Goal: Transaction & Acquisition: Obtain resource

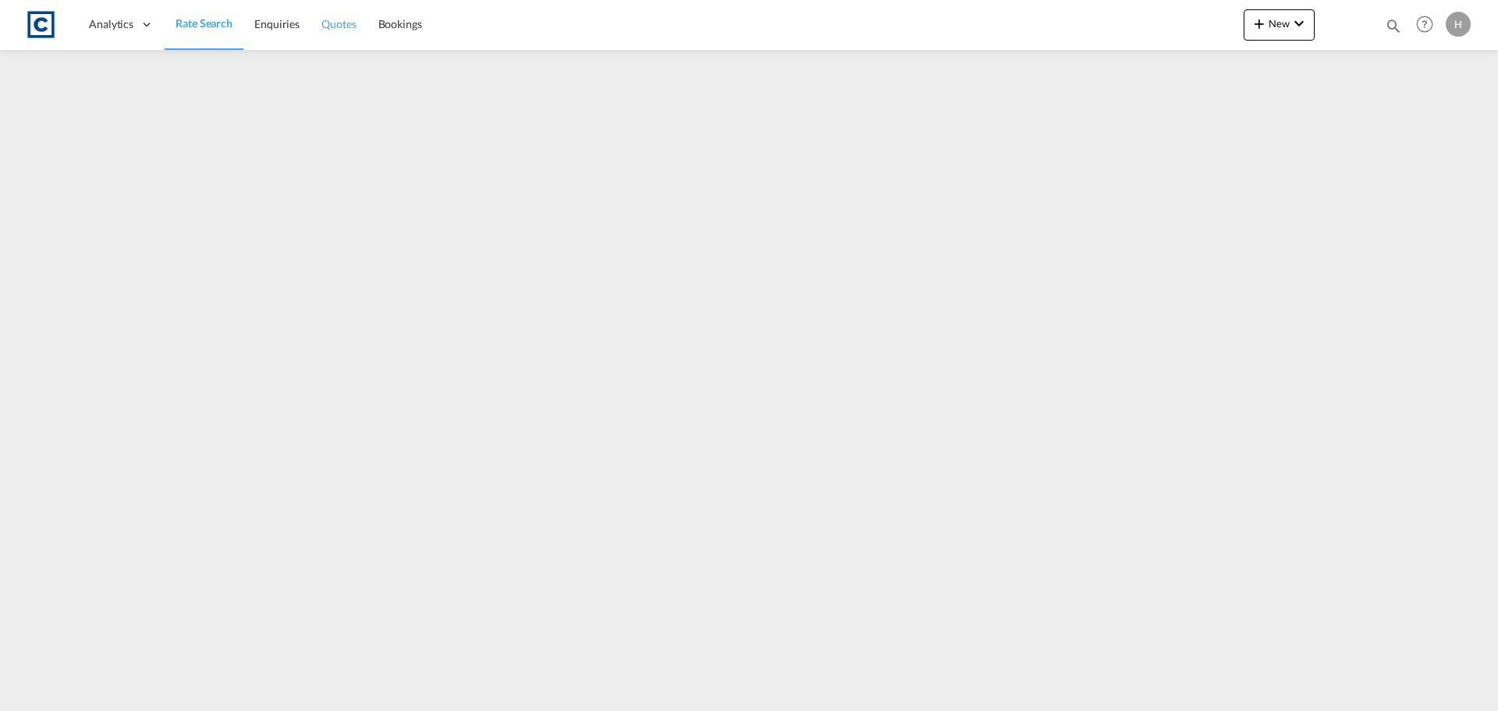
click at [341, 28] on span "Quotes" at bounding box center [339, 23] width 34 height 13
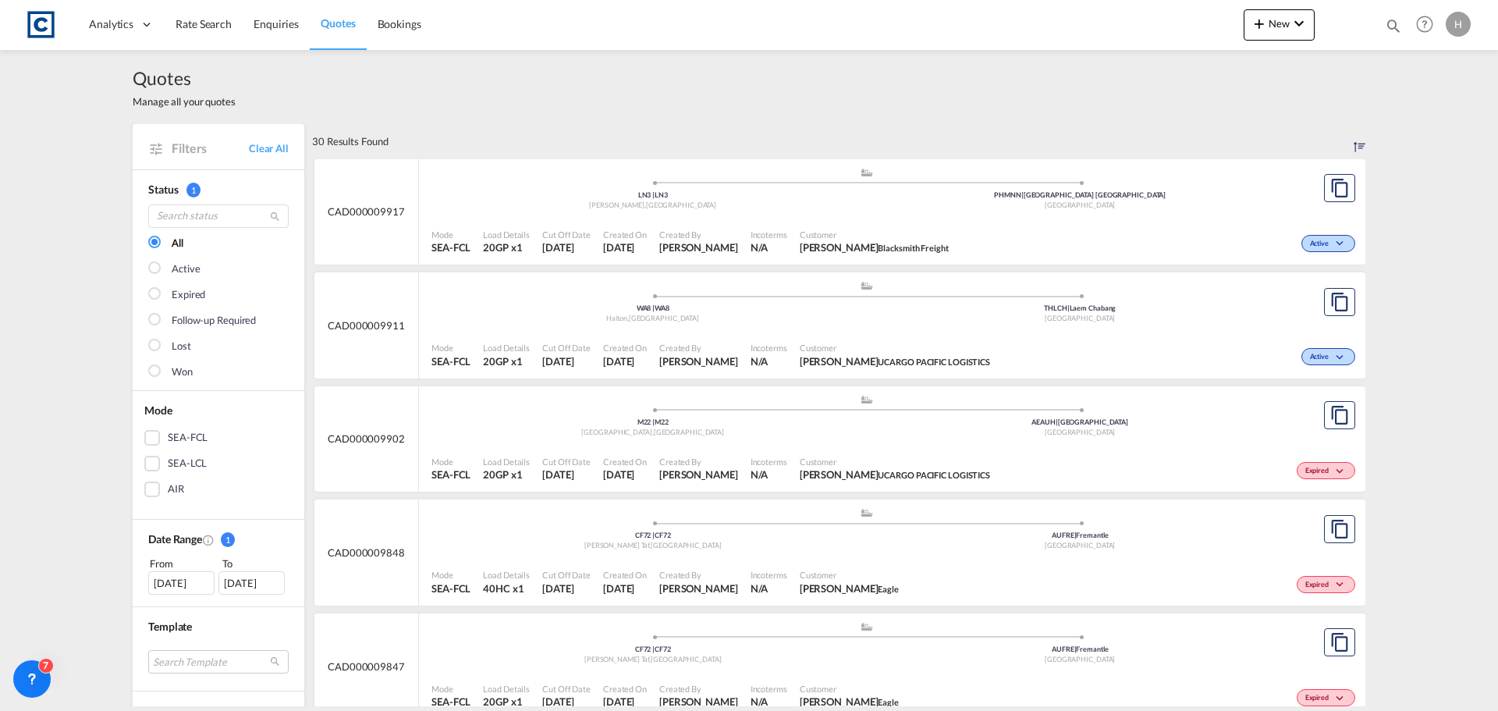
click at [1219, 229] on div "Active" at bounding box center [1157, 241] width 404 height 39
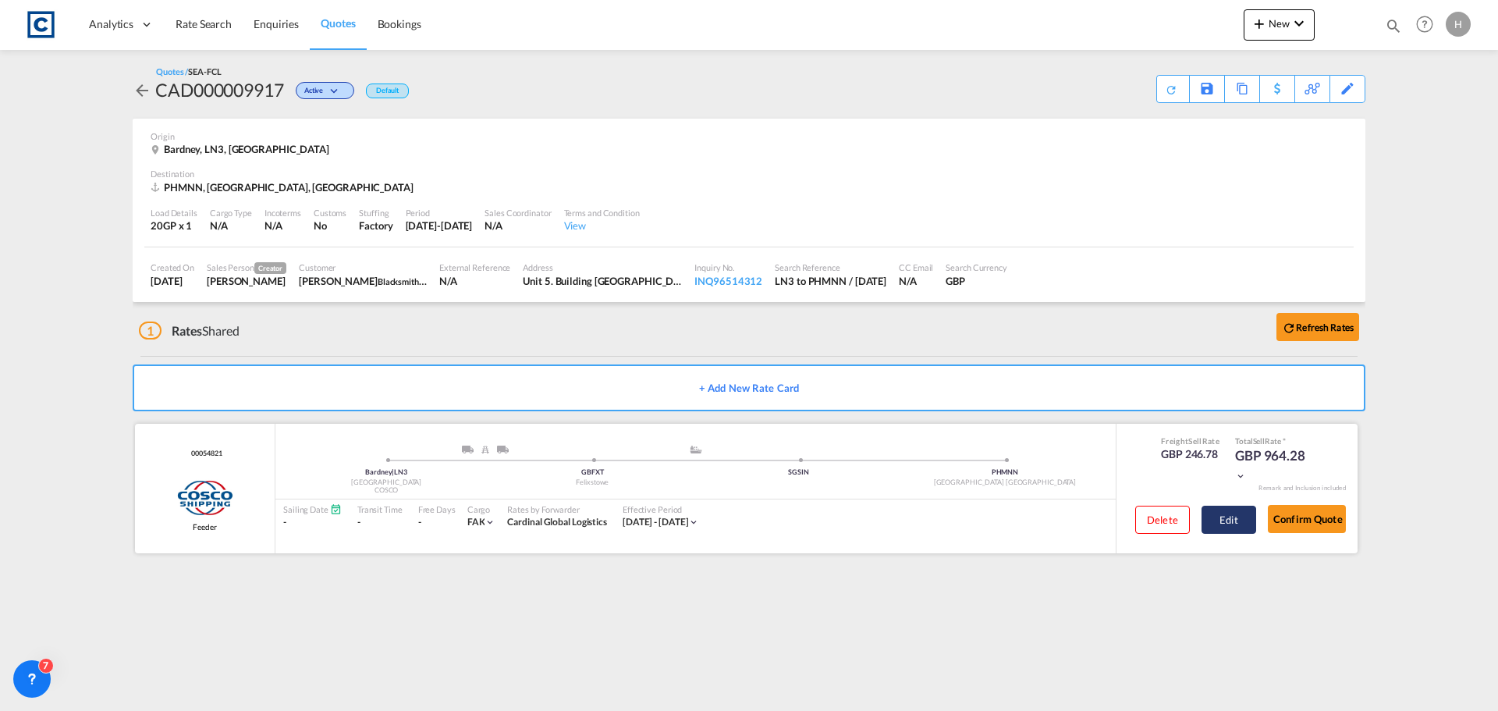
click at [1238, 524] on button "Edit" at bounding box center [1229, 520] width 55 height 28
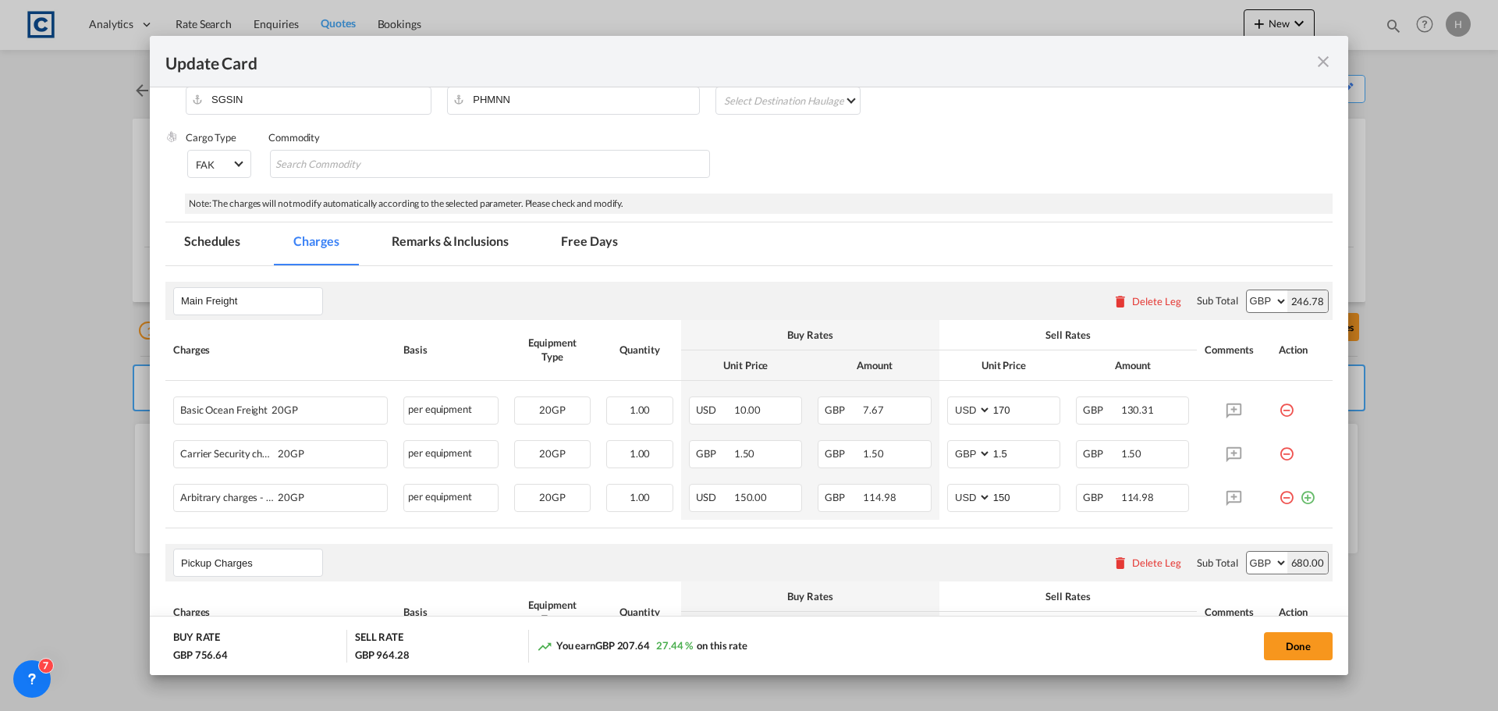
scroll to position [312, 0]
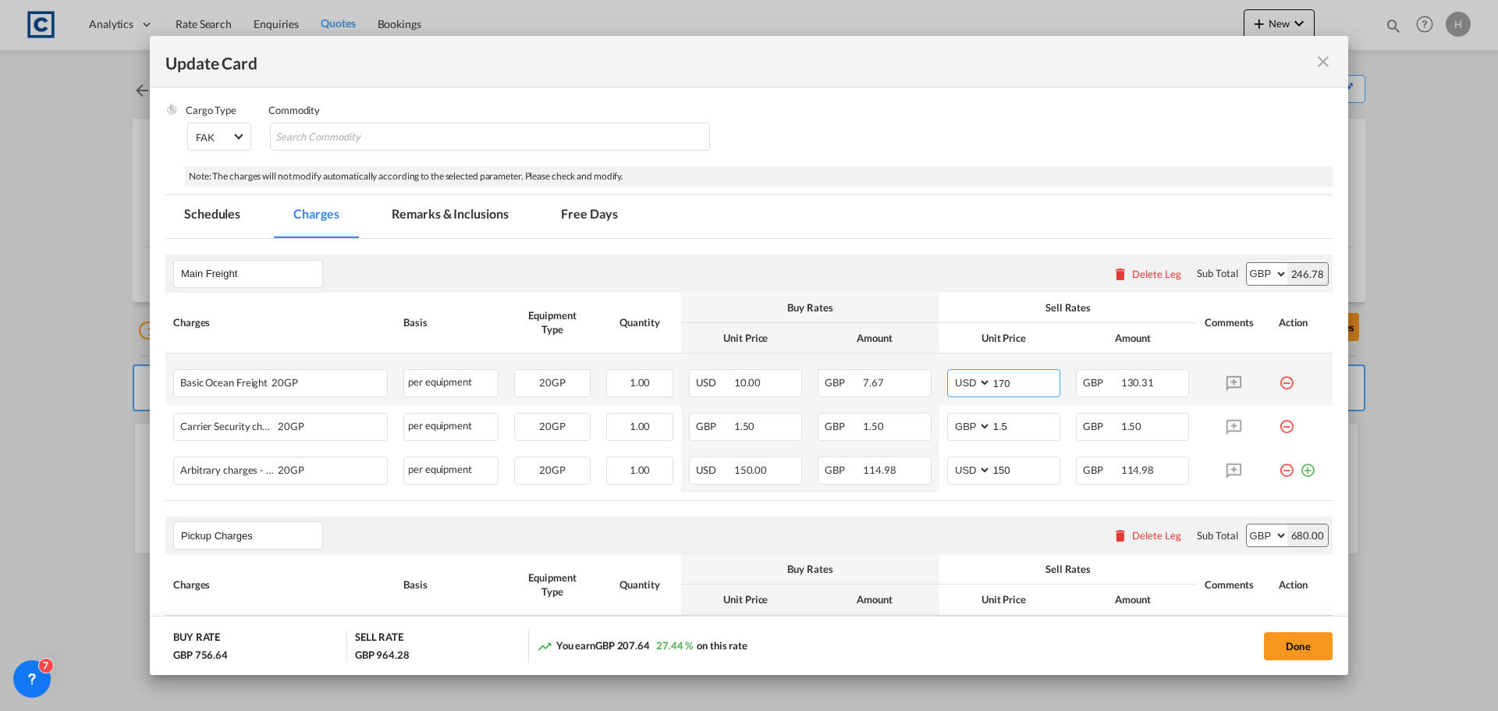
drag, startPoint x: 1003, startPoint y: 379, endPoint x: 992, endPoint y: 389, distance: 14.9
click at [992, 389] on input "170" at bounding box center [1026, 381] width 68 height 23
type input "100"
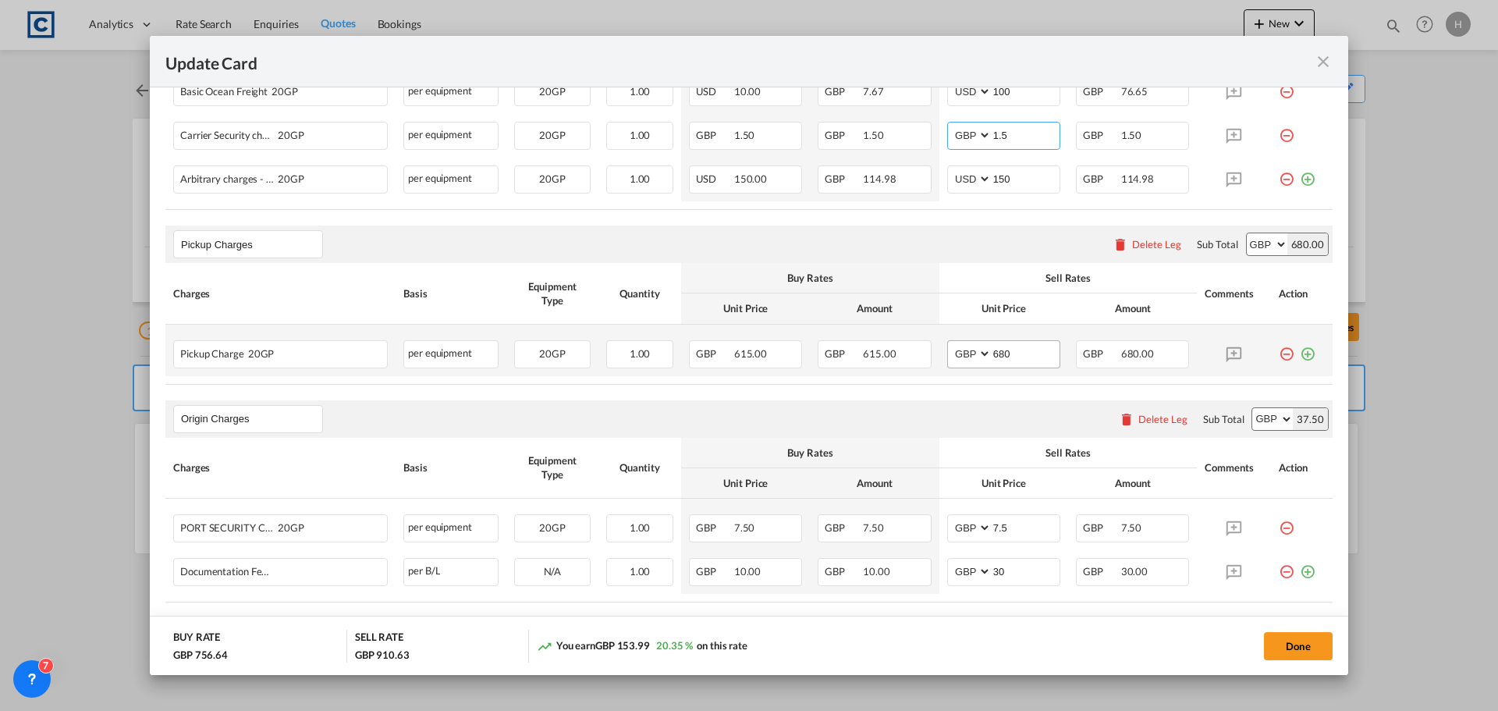
scroll to position [624, 0]
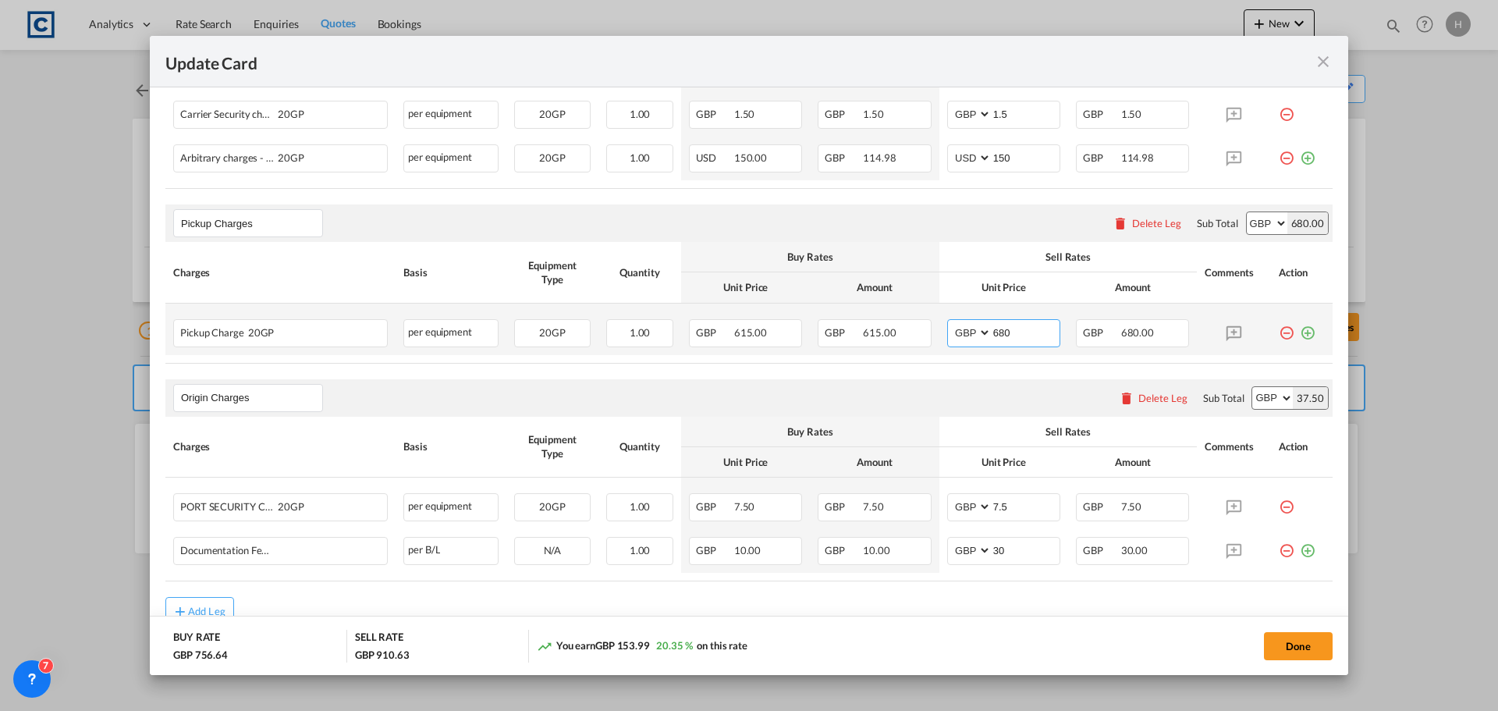
click at [997, 336] on input "680" at bounding box center [1026, 331] width 68 height 23
type input "630"
click at [1327, 63] on md-icon "icon-close fg-AAA8AD m-0 pointer" at bounding box center [1323, 61] width 19 height 19
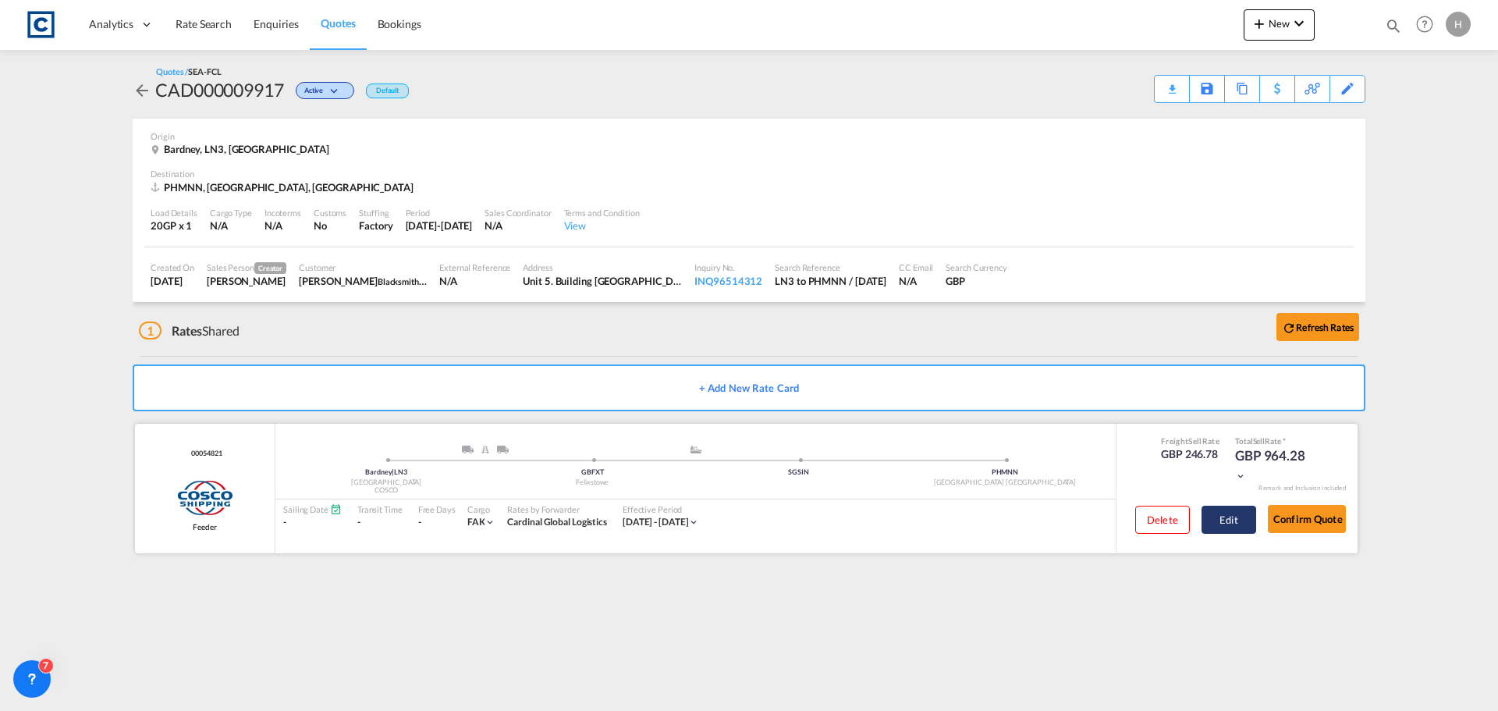
click at [1242, 523] on button "Edit" at bounding box center [1229, 520] width 55 height 28
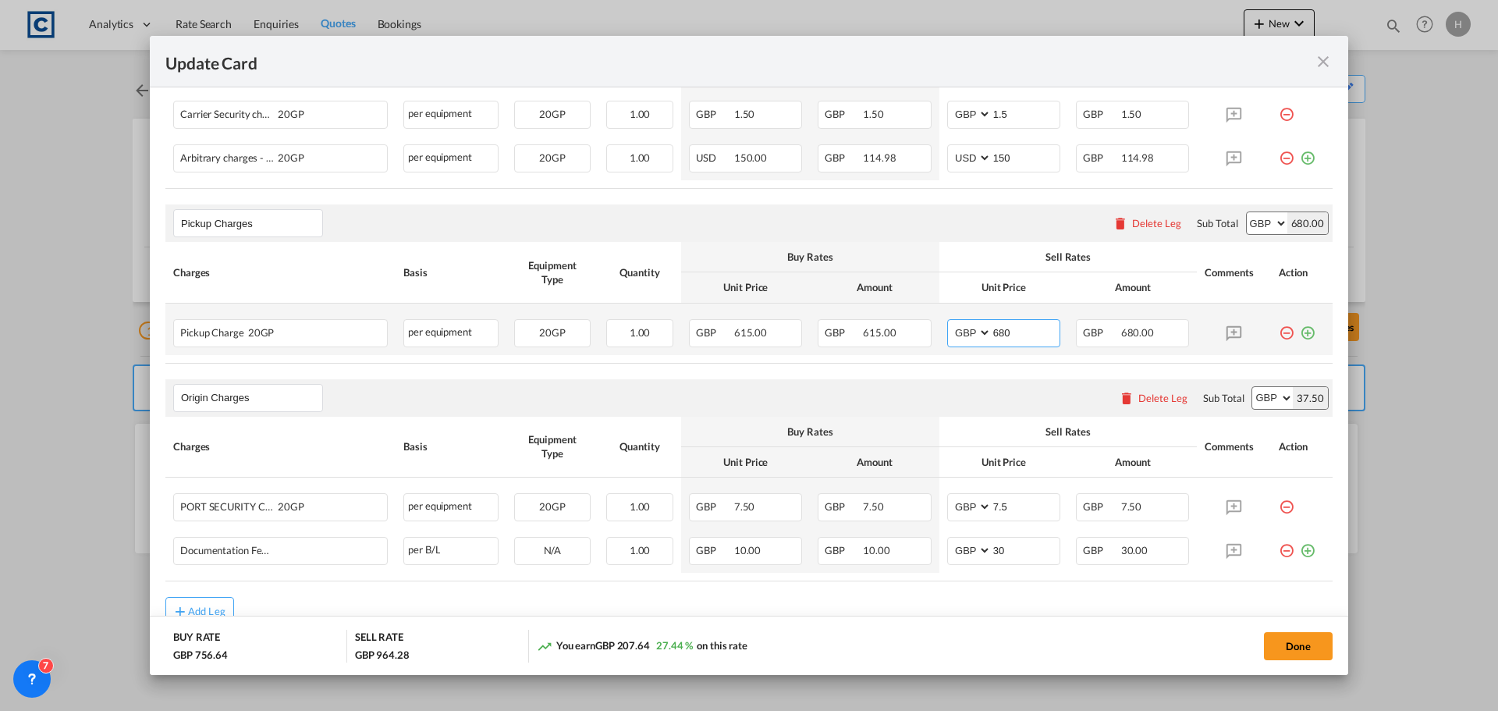
drag, startPoint x: 1010, startPoint y: 331, endPoint x: 983, endPoint y: 327, distance: 27.6
click at [991, 332] on md-input-container "680" at bounding box center [1025, 333] width 69 height 27
type input "5"
type input "650"
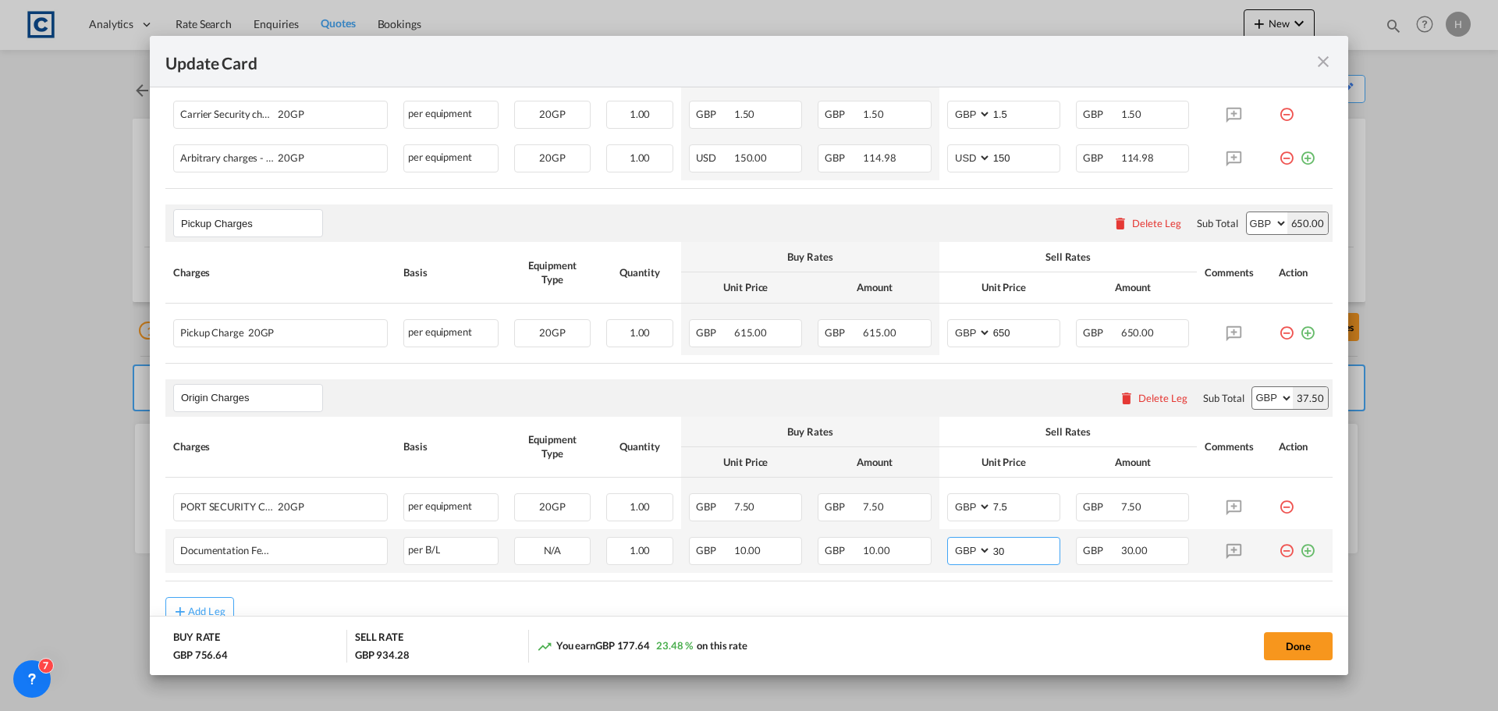
drag, startPoint x: 1003, startPoint y: 554, endPoint x: 983, endPoint y: 556, distance: 19.6
click at [992, 556] on input "30" at bounding box center [1026, 549] width 68 height 23
type input "2"
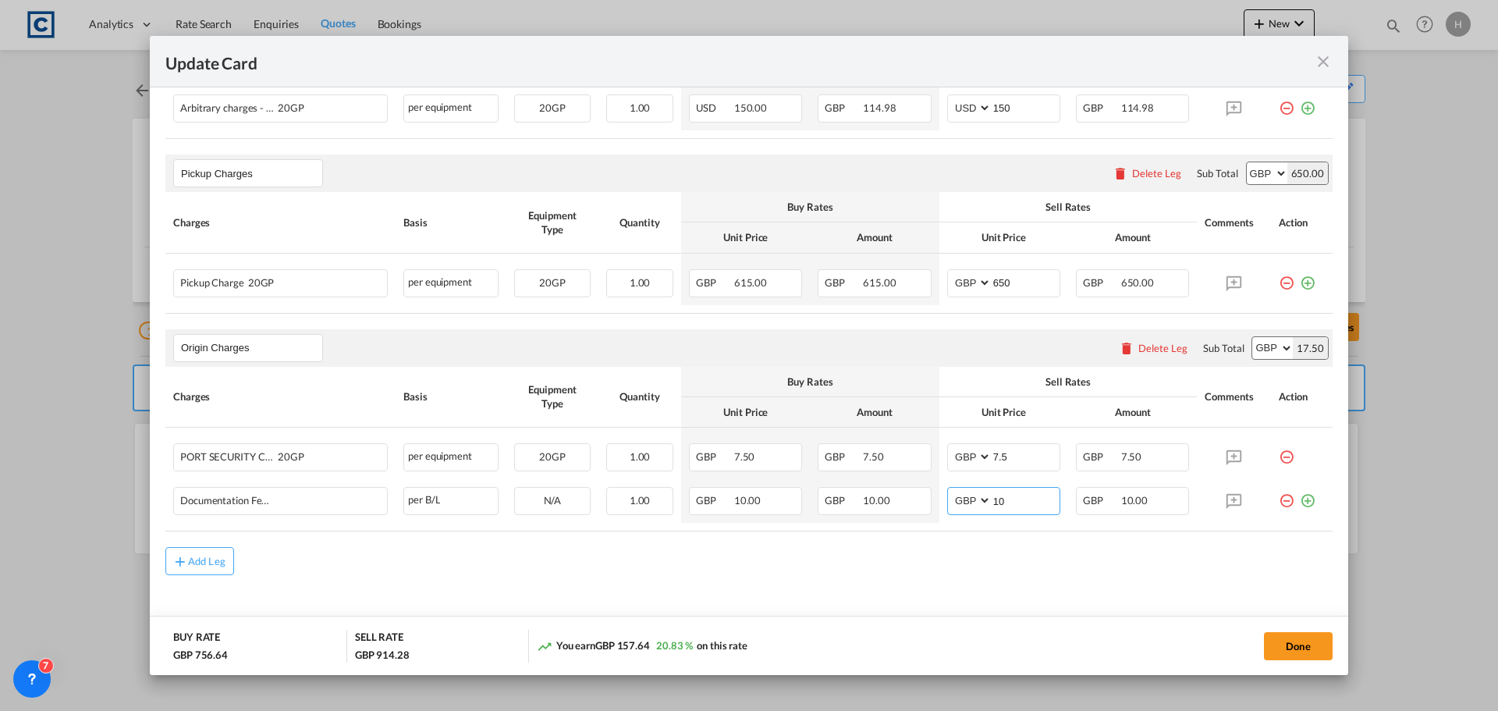
scroll to position [694, 0]
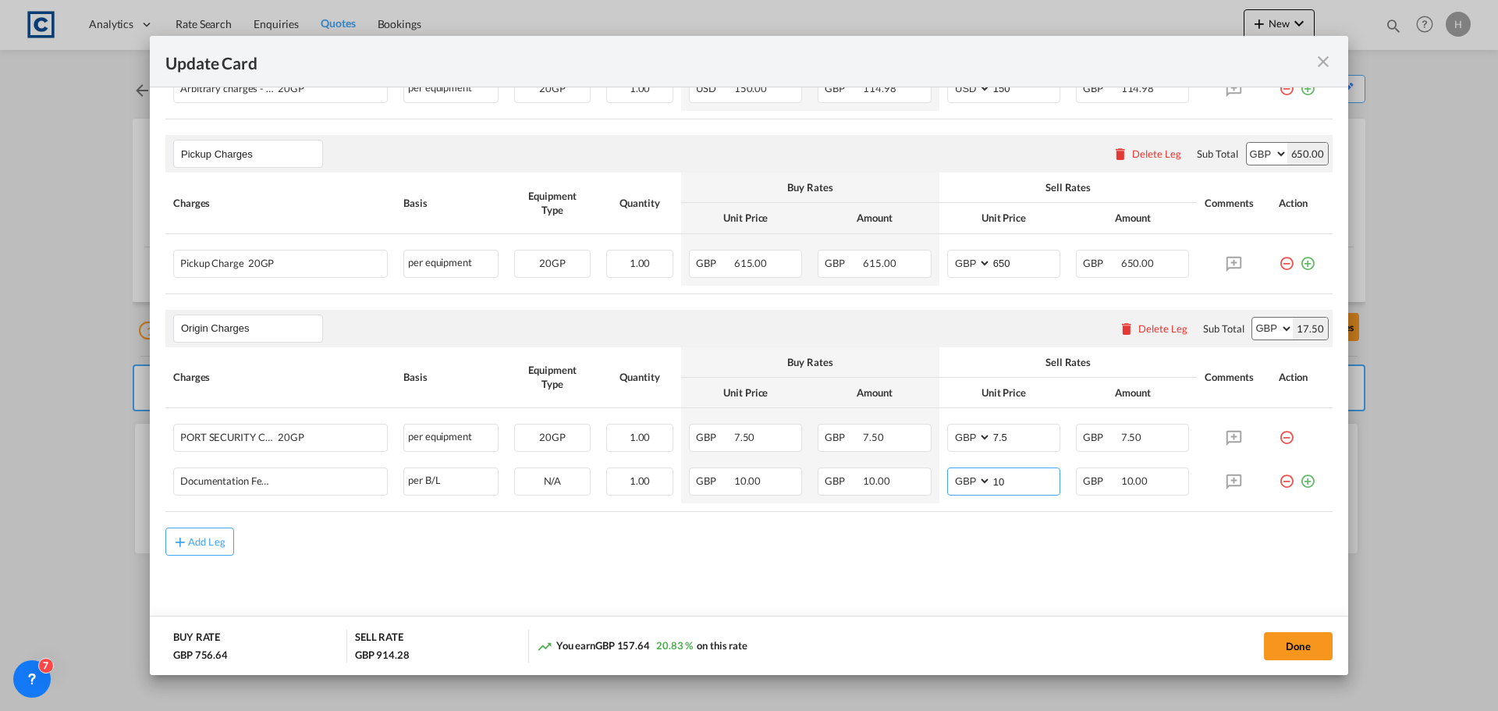
type input "10"
click at [1144, 529] on div "Add Leg" at bounding box center [749, 542] width 1168 height 28
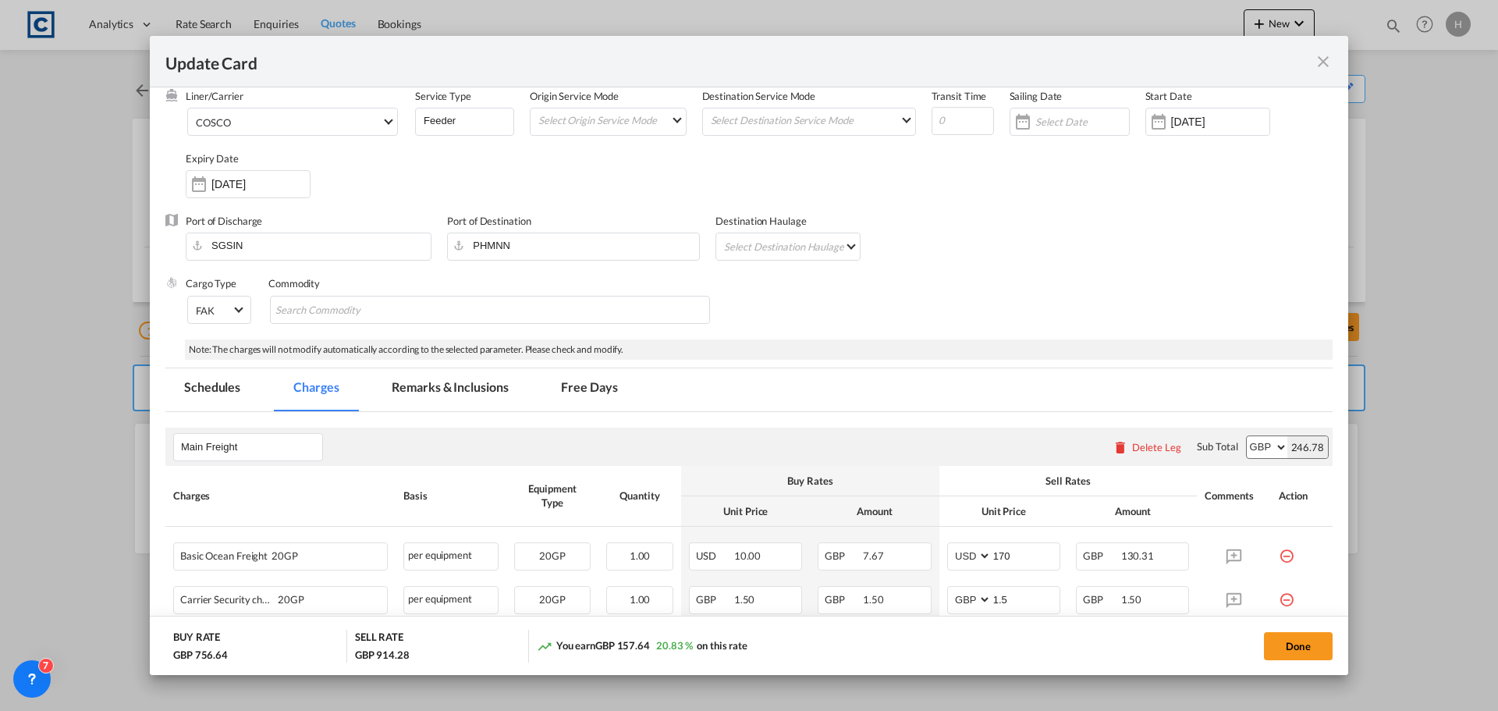
scroll to position [0, 0]
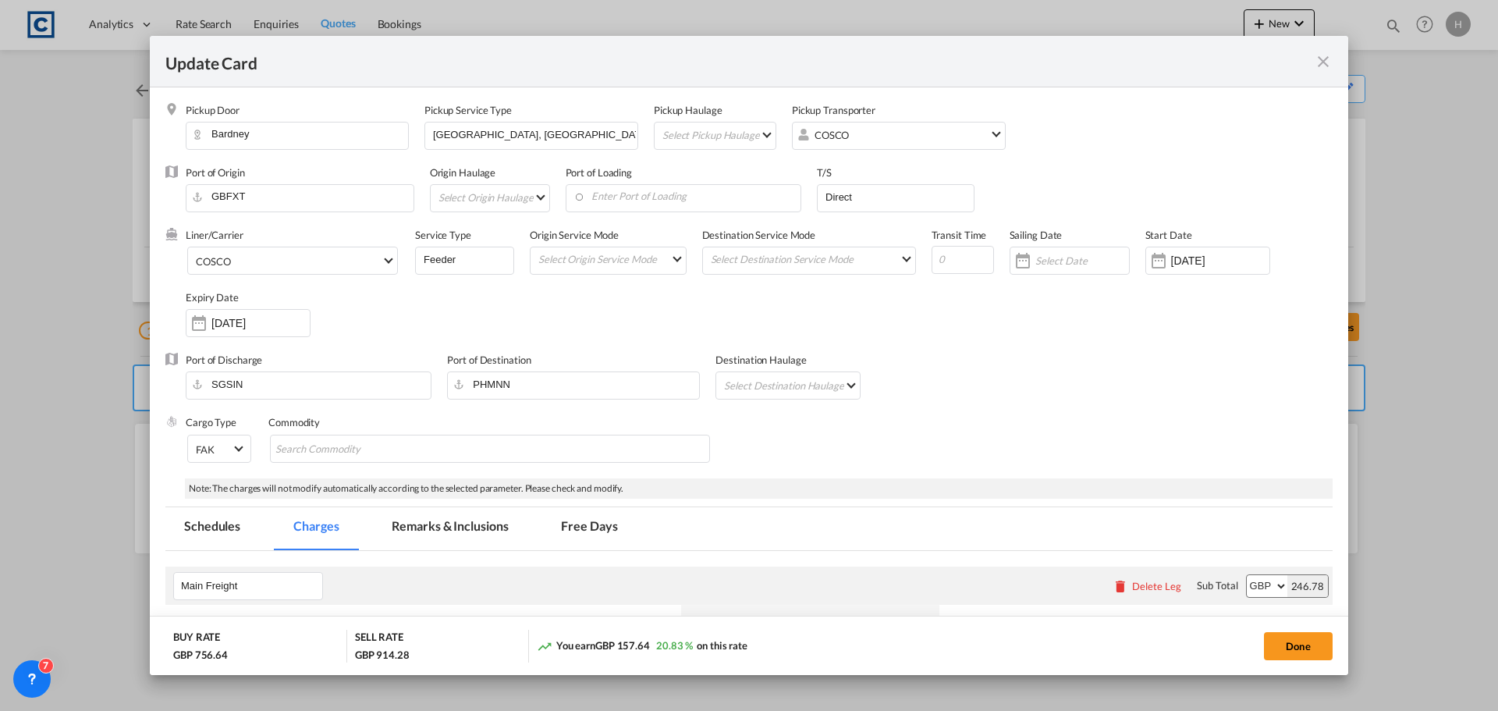
click at [1328, 65] on md-icon "icon-close fg-AAA8AD m-0 pointer" at bounding box center [1323, 61] width 19 height 19
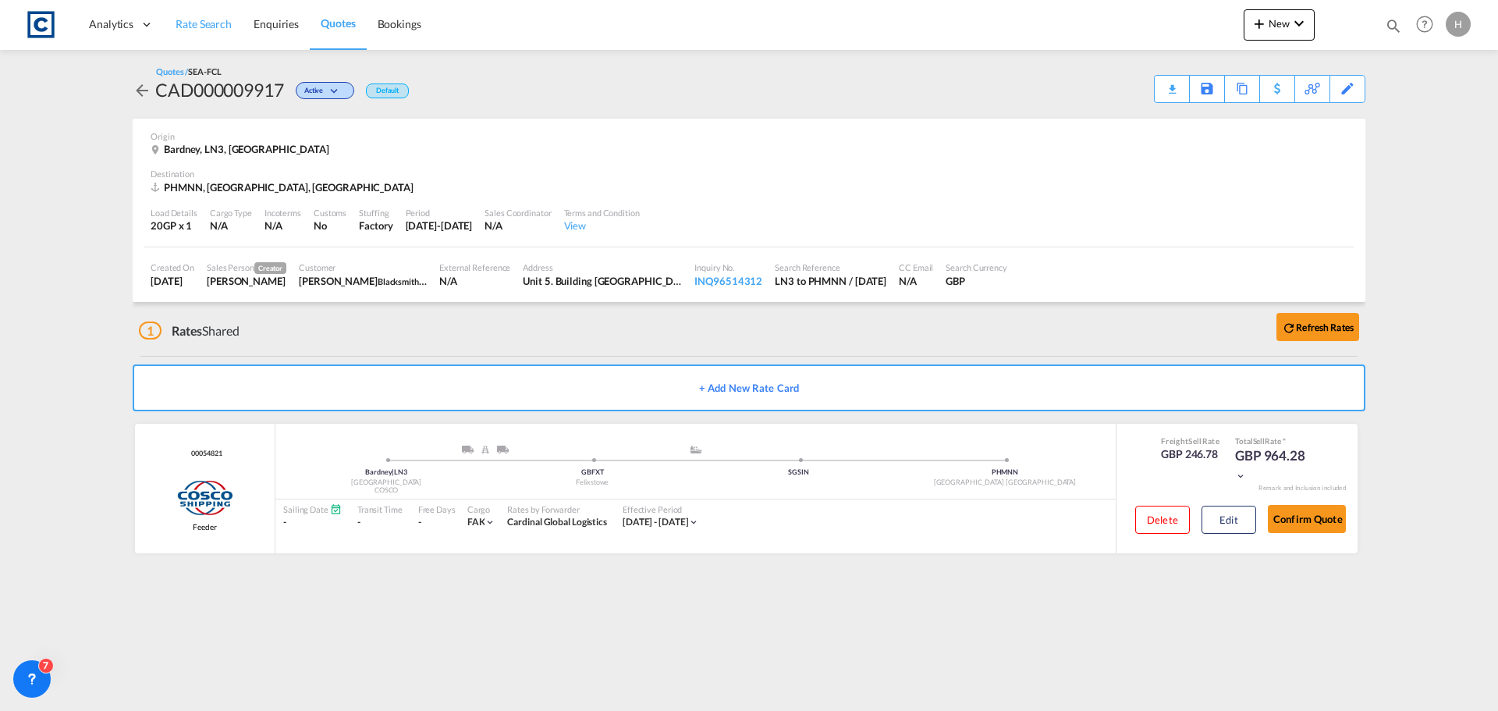
click at [210, 20] on span "Rate Search" at bounding box center [204, 23] width 56 height 13
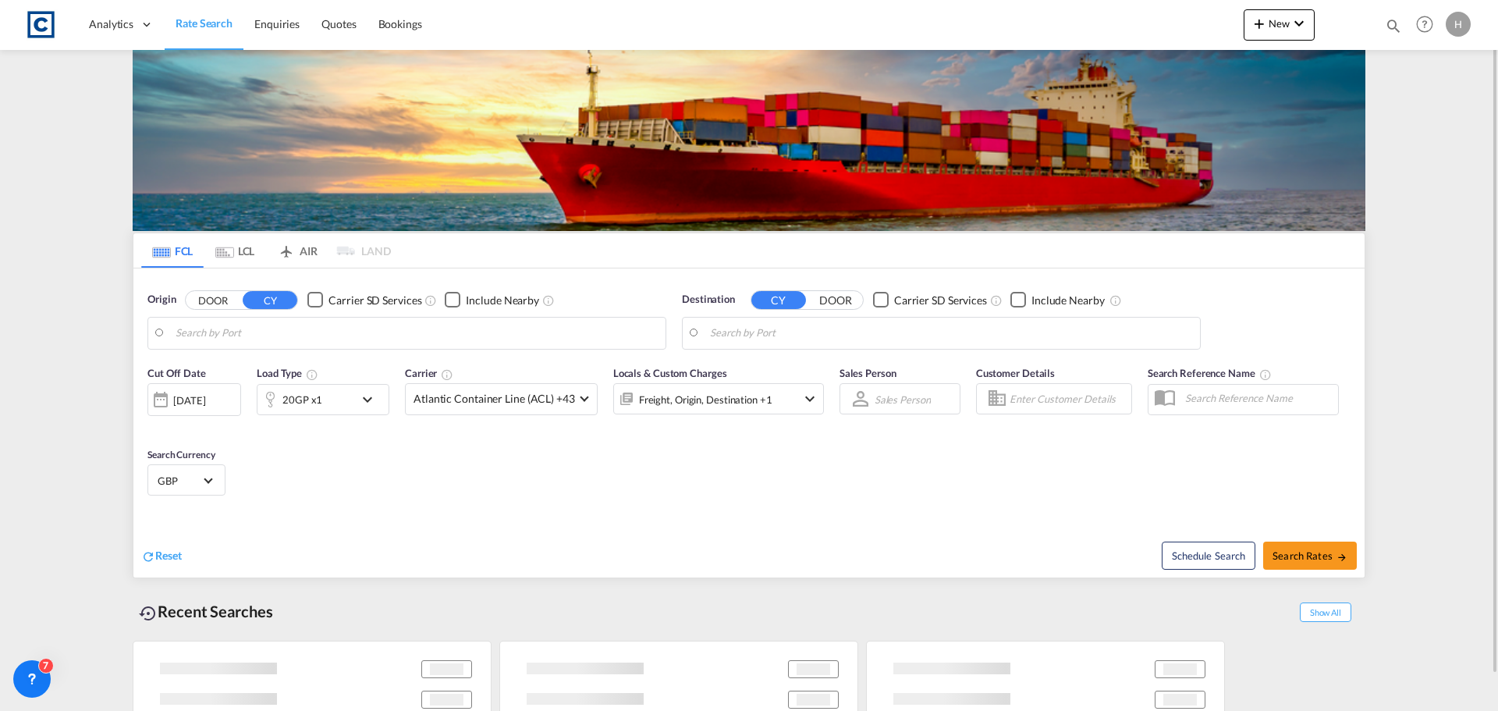
click at [419, 340] on input "Search by Port" at bounding box center [417, 333] width 482 height 23
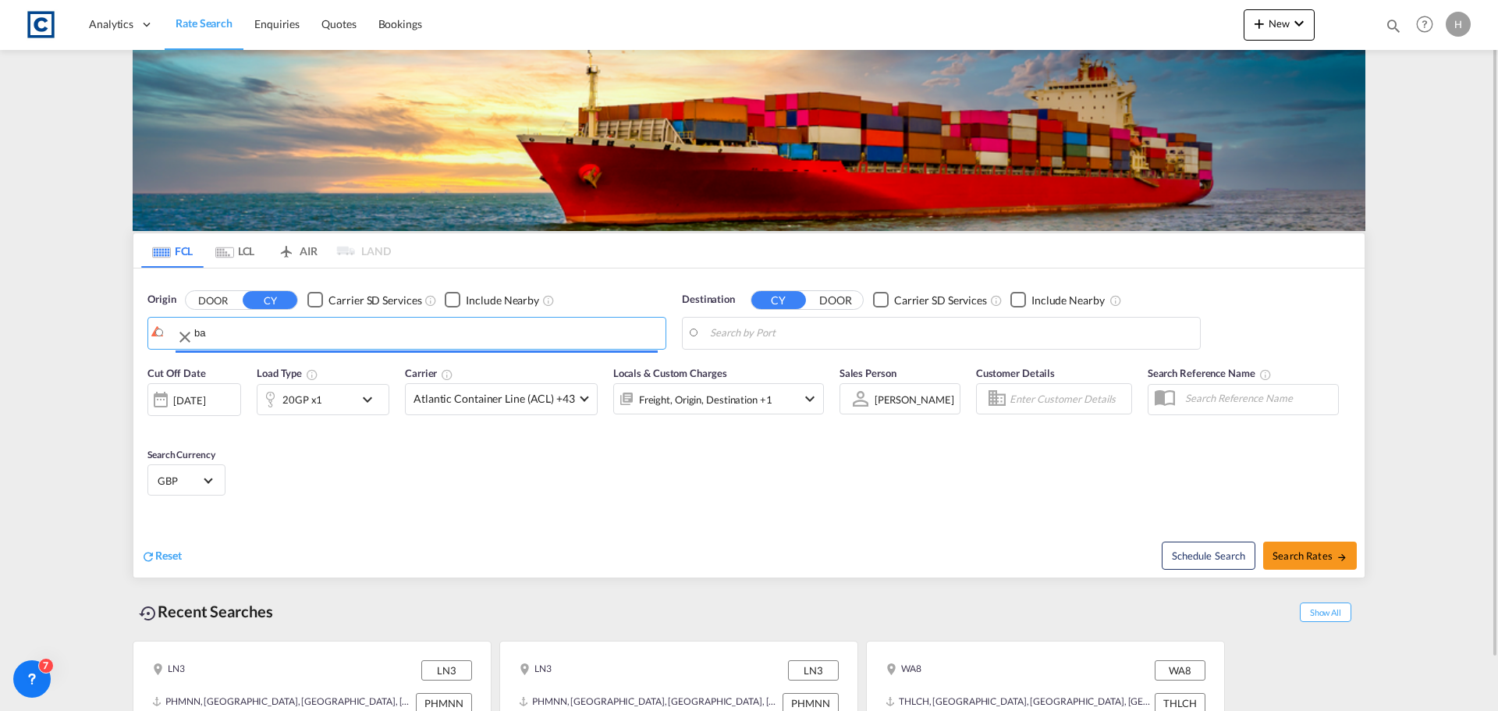
type input "b"
click at [336, 336] on input "gb le3" at bounding box center [417, 333] width 482 height 23
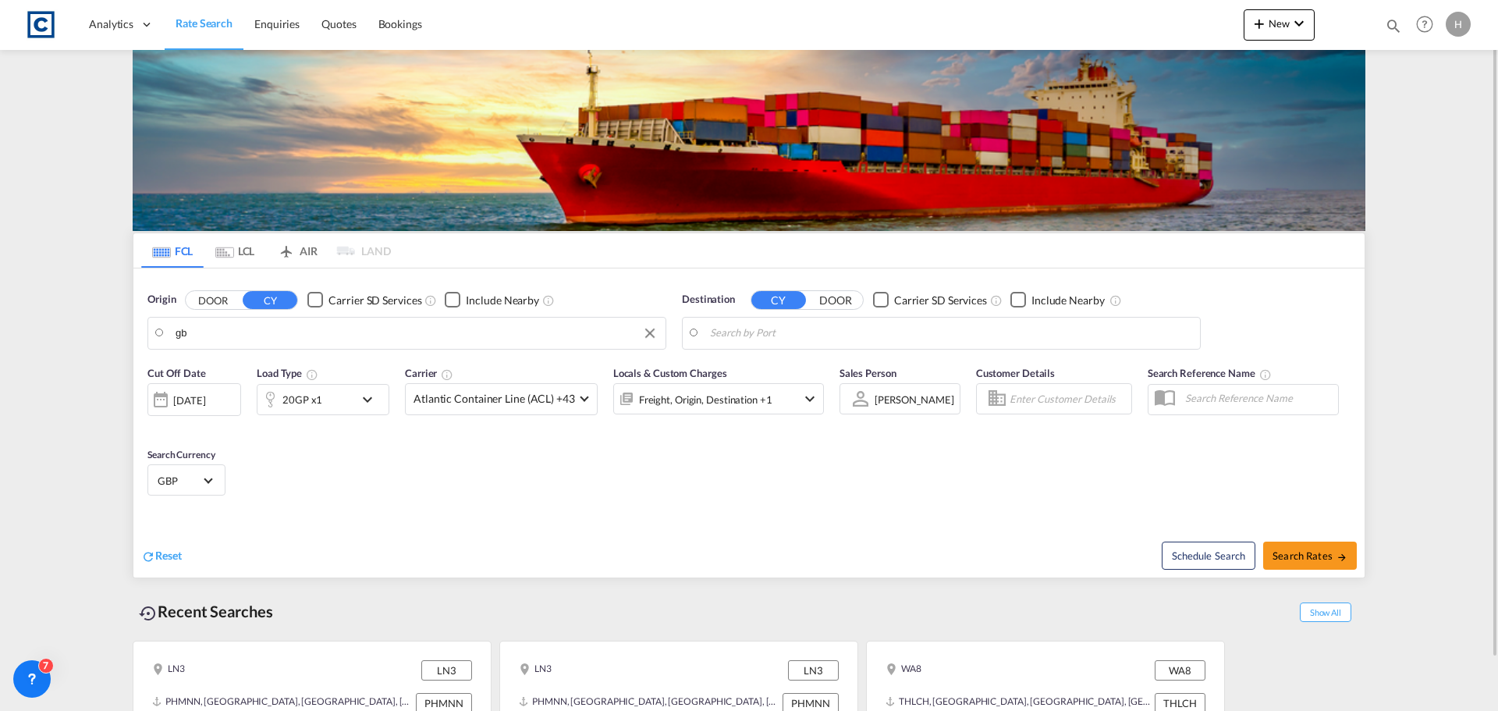
click at [234, 342] on body "Analytics Dashboard Rate Search Enquiries Quotes Bookings" at bounding box center [749, 355] width 1498 height 711
click at [215, 304] on button "DOOR" at bounding box center [213, 300] width 55 height 18
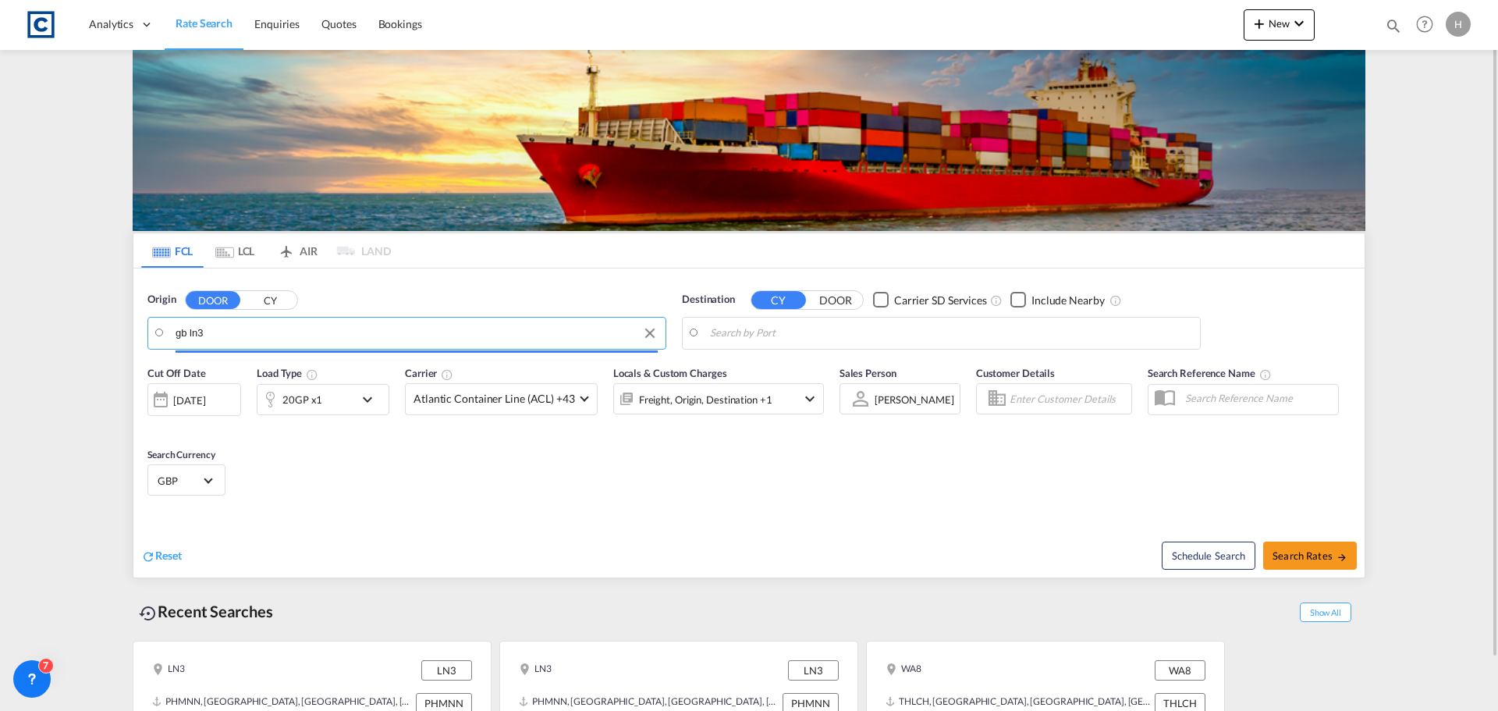
click at [388, 322] on input "gb ln3" at bounding box center [417, 333] width 482 height 23
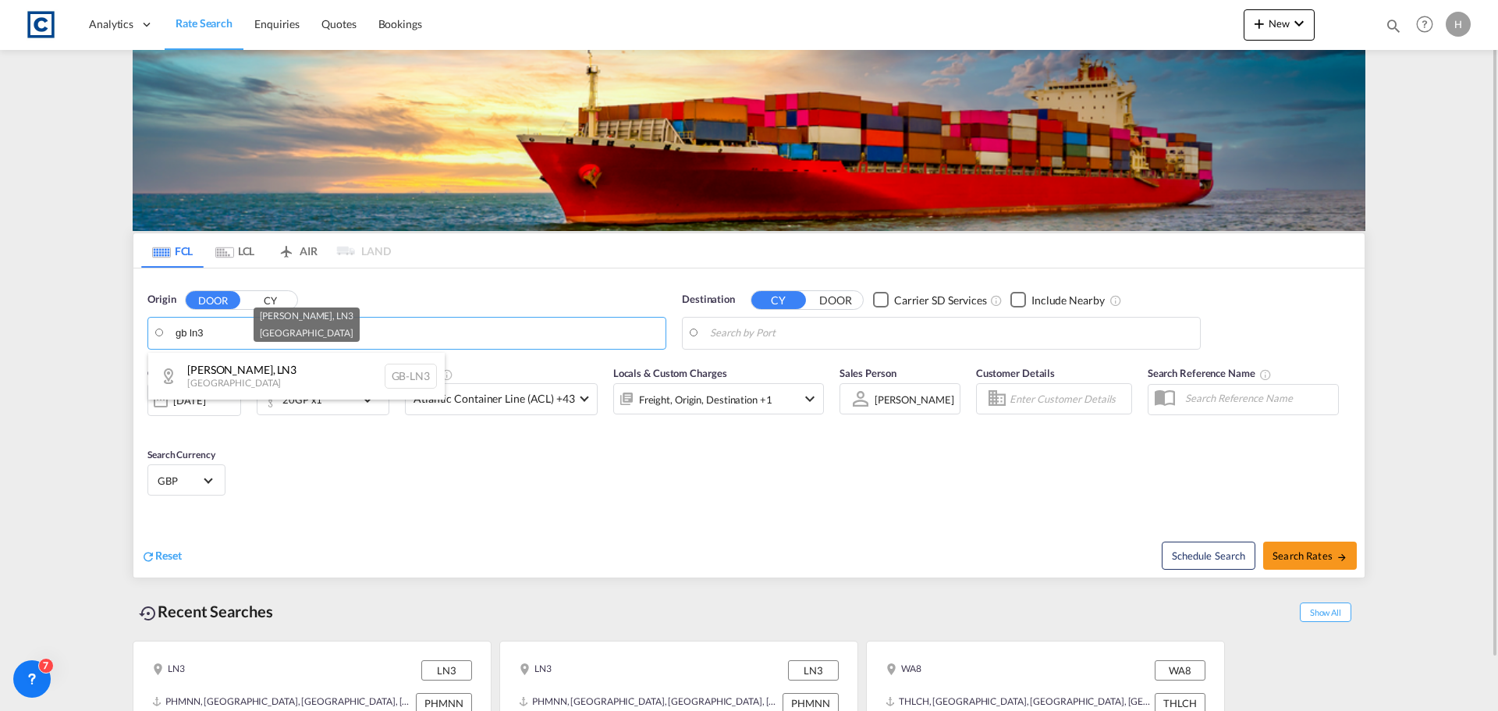
drag, startPoint x: 352, startPoint y: 370, endPoint x: 448, endPoint y: 361, distance: 96.5
click at [356, 370] on div "[PERSON_NAME] , LN3 [GEOGRAPHIC_DATA] [GEOGRAPHIC_DATA]-LN3" at bounding box center [296, 376] width 297 height 47
type input "GB-LN3, [PERSON_NAME]"
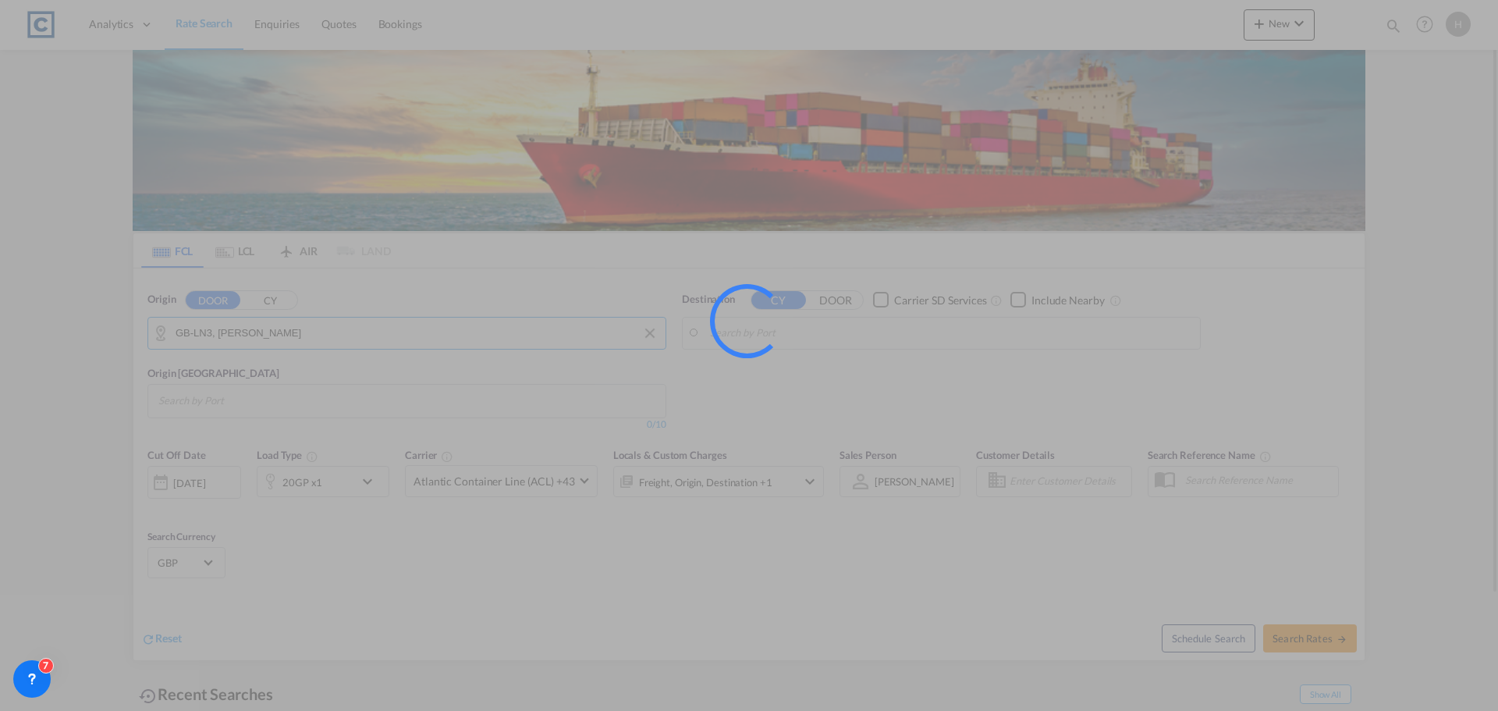
click at [803, 336] on body "Analytics Dashboard Rate Search Enquiries Quotes Bookings Analytics" at bounding box center [749, 355] width 1498 height 711
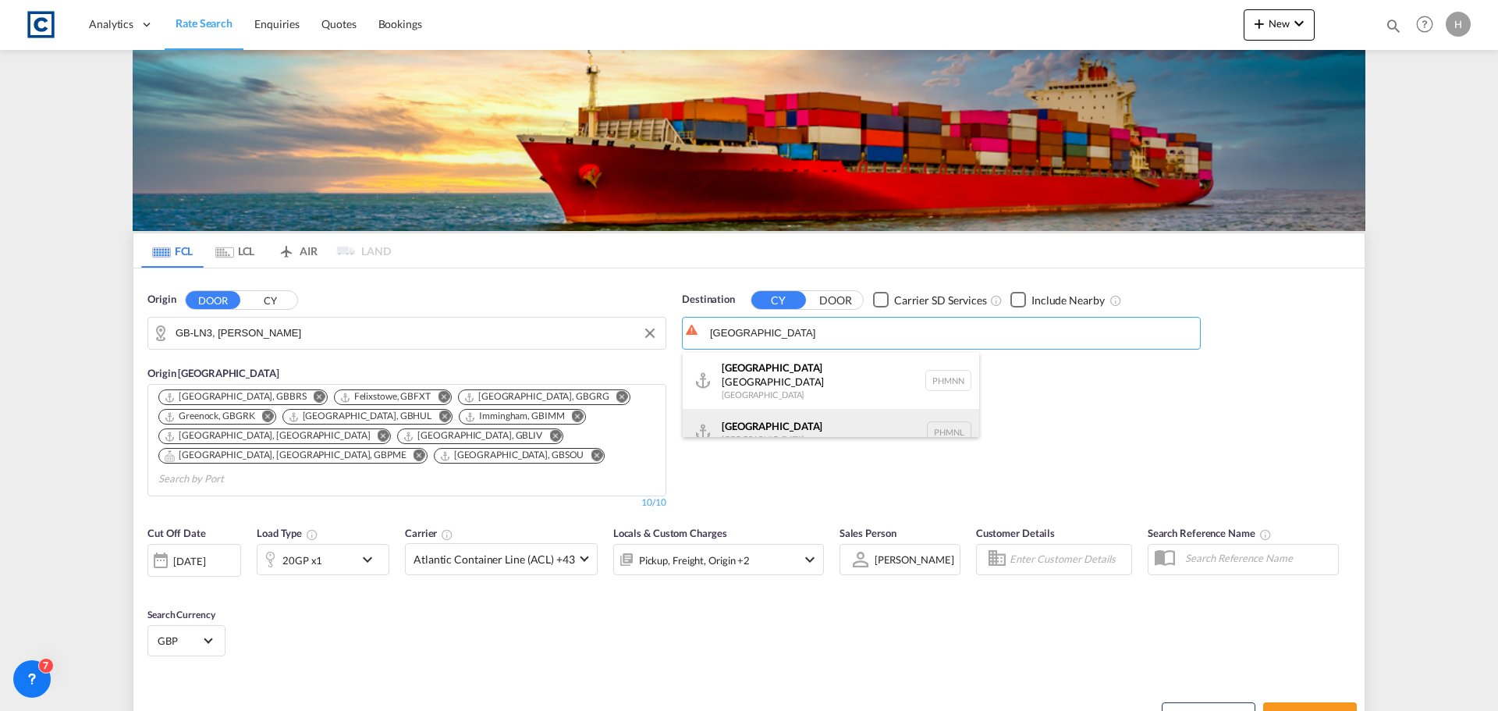
click at [859, 417] on div "[GEOGRAPHIC_DATA] [GEOGRAPHIC_DATA] PHMNL" at bounding box center [831, 432] width 297 height 47
type input "[GEOGRAPHIC_DATA], PHMNL"
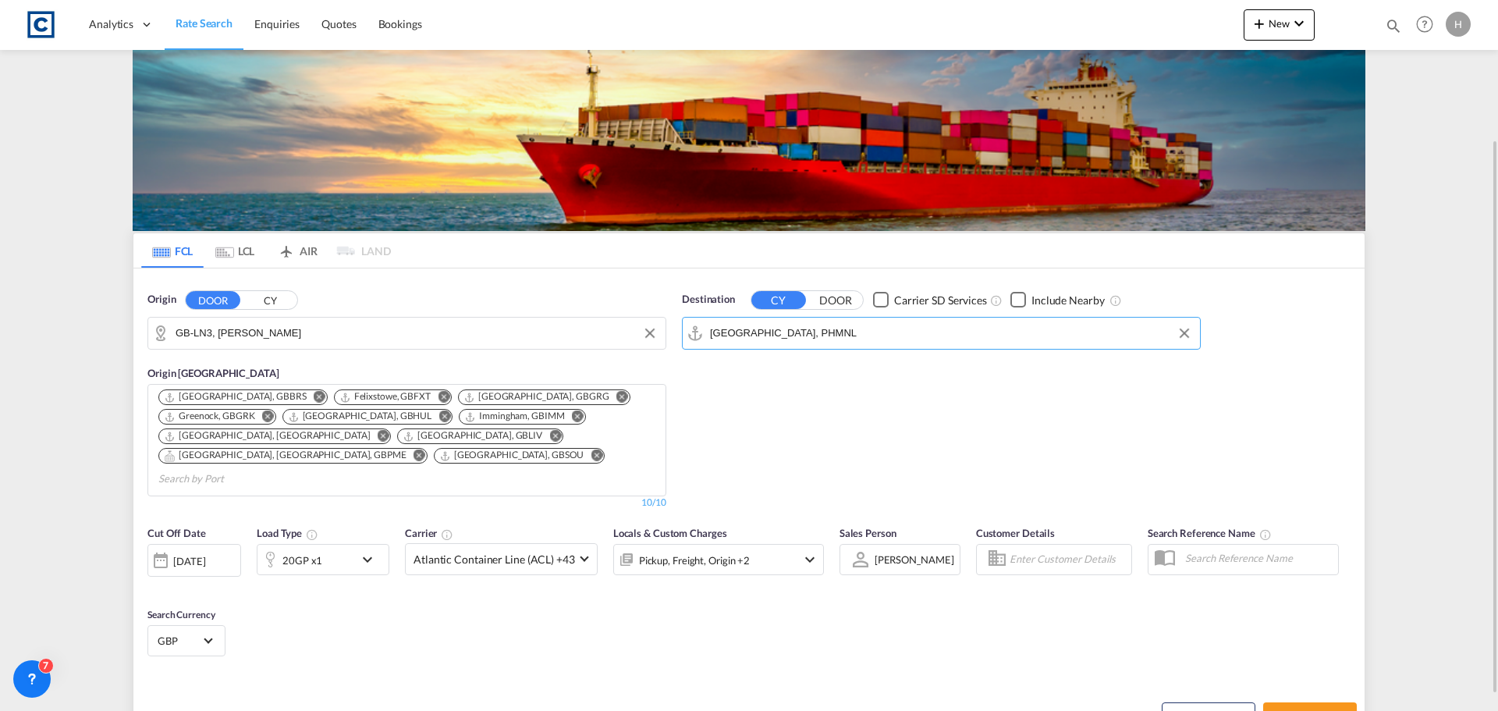
scroll to position [156, 0]
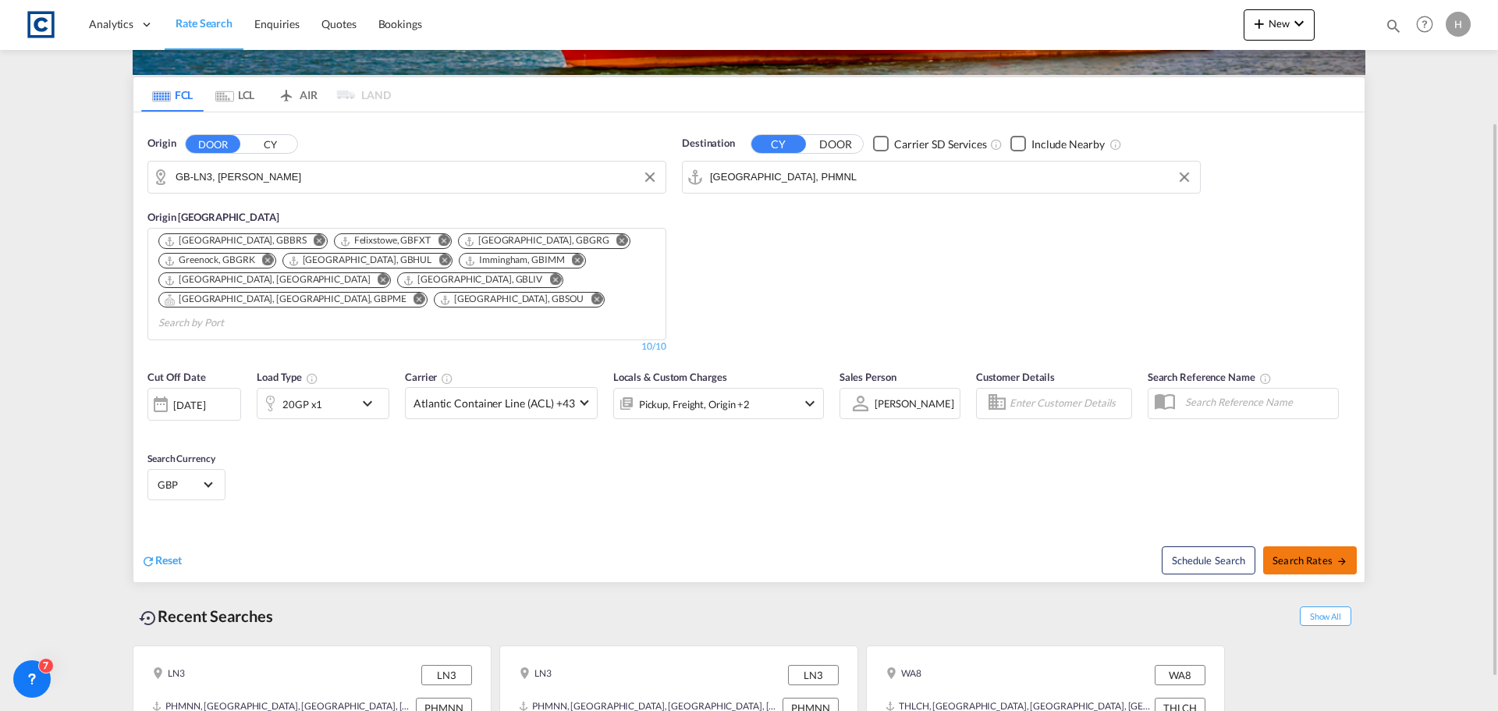
click at [1326, 548] on button "Search Rates" at bounding box center [1311, 560] width 94 height 28
type input "LN3 to PHMNL / [DATE]"
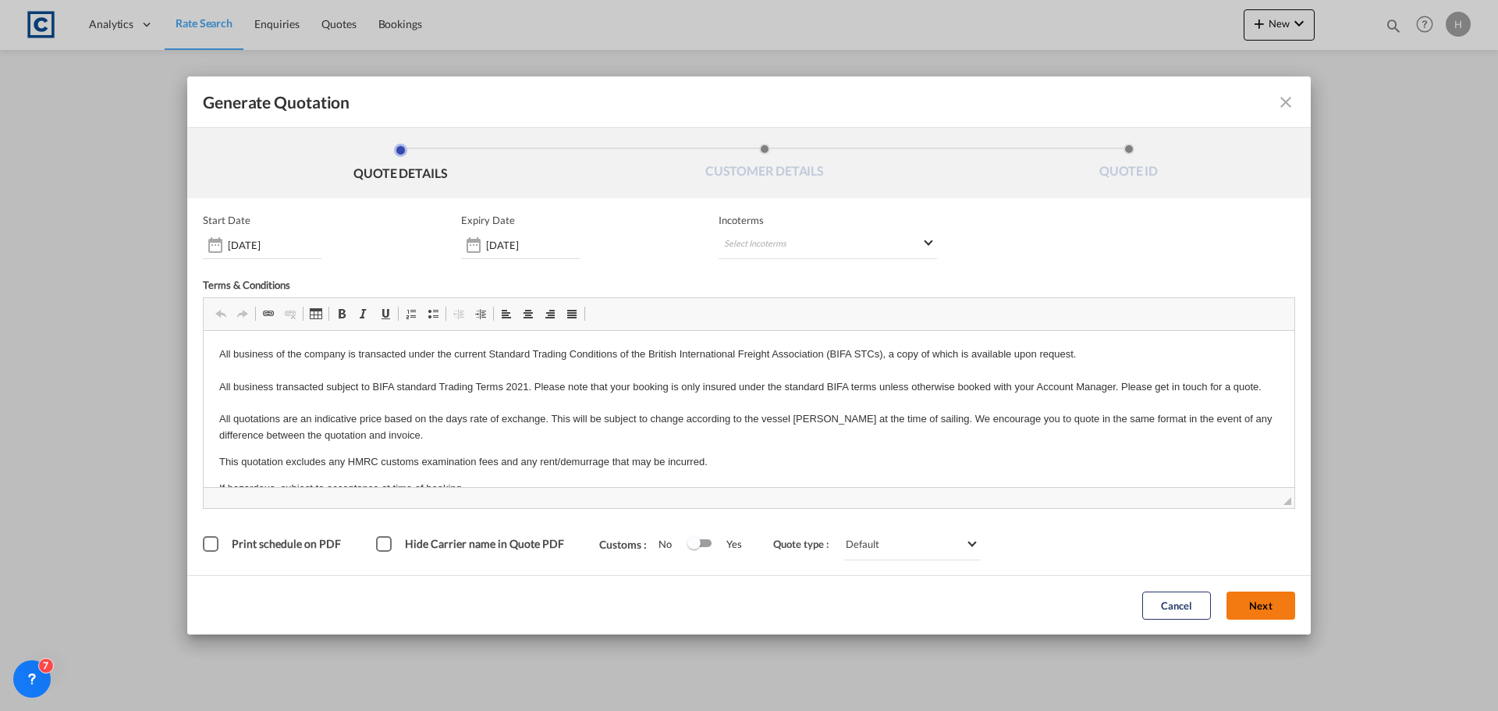
click at [1243, 608] on button "Next" at bounding box center [1261, 606] width 69 height 28
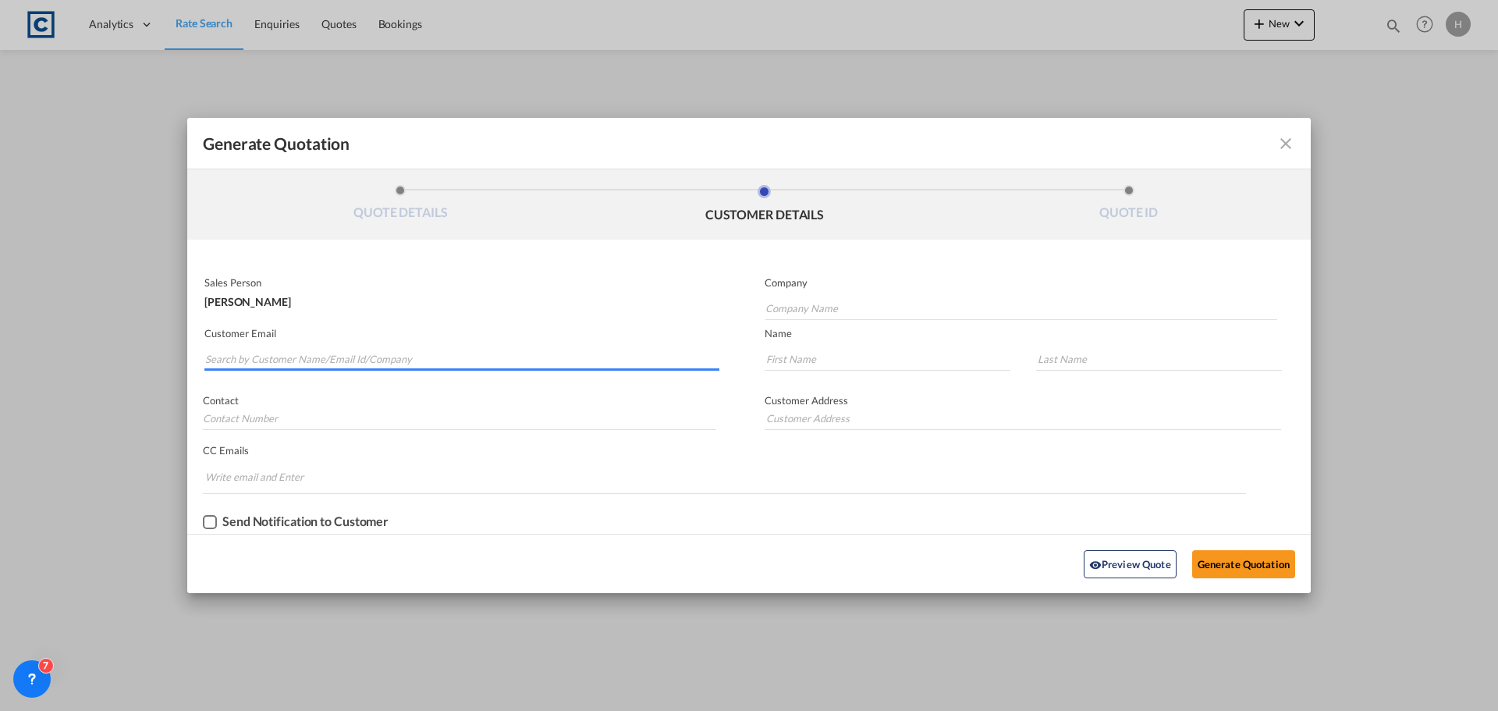
click at [354, 367] on input "Search by Customer Name/Email Id/Company" at bounding box center [462, 358] width 514 height 23
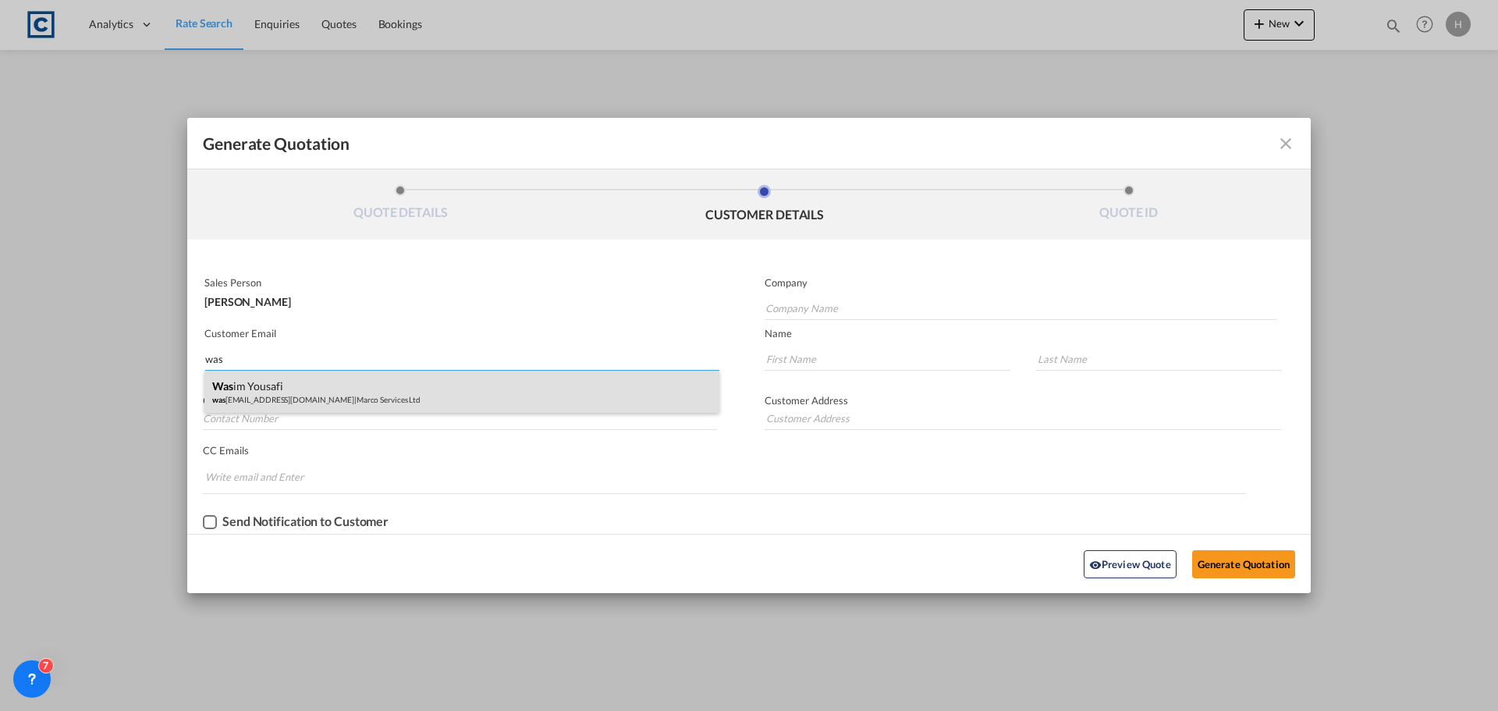
type input "was"
click at [347, 379] on div "Was im Yousafi was im@marco-services.co.uk | Marco Services Ltd" at bounding box center [461, 392] width 515 height 42
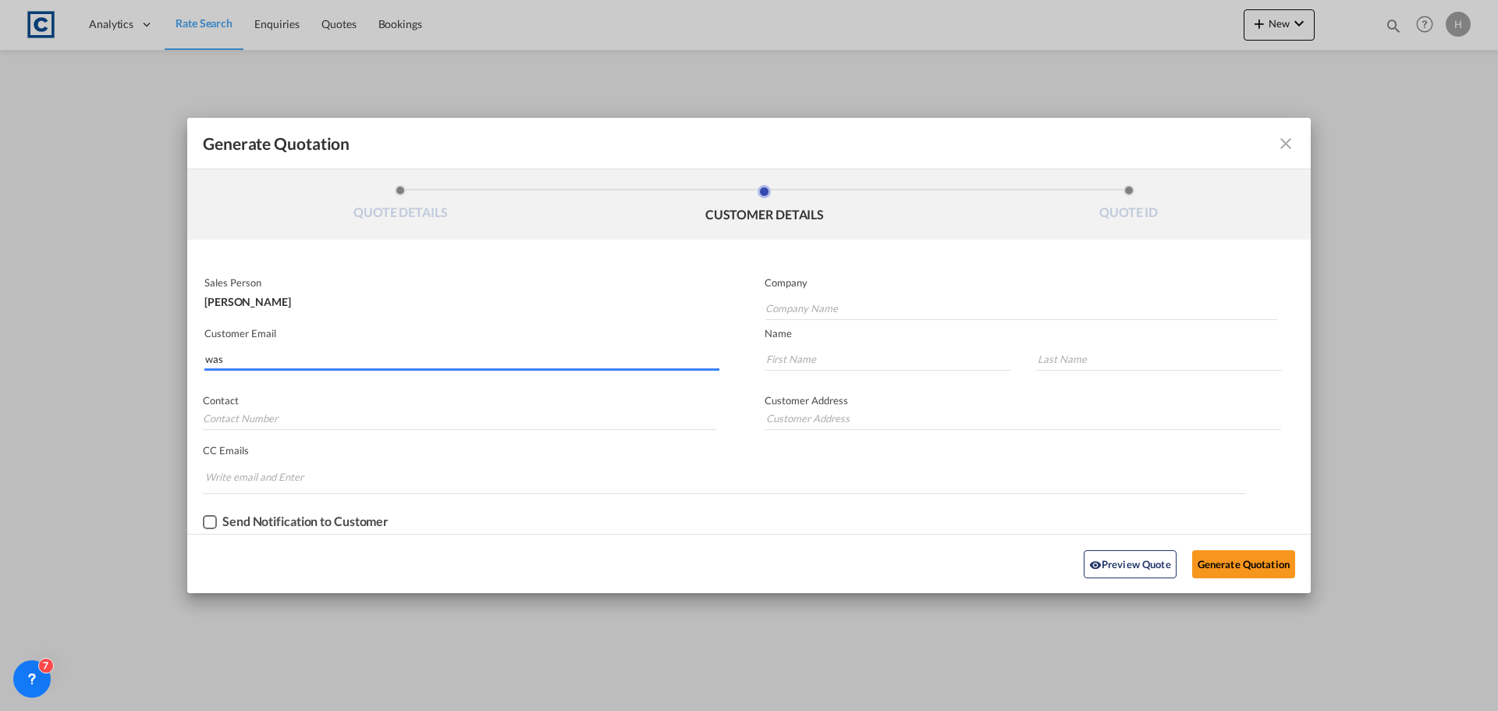
type input "Marco Services Ltd"
type input "wasim@marco-services.co.uk"
type input "Wasim"
type input "Yousafi"
type input "0161 832 8899"
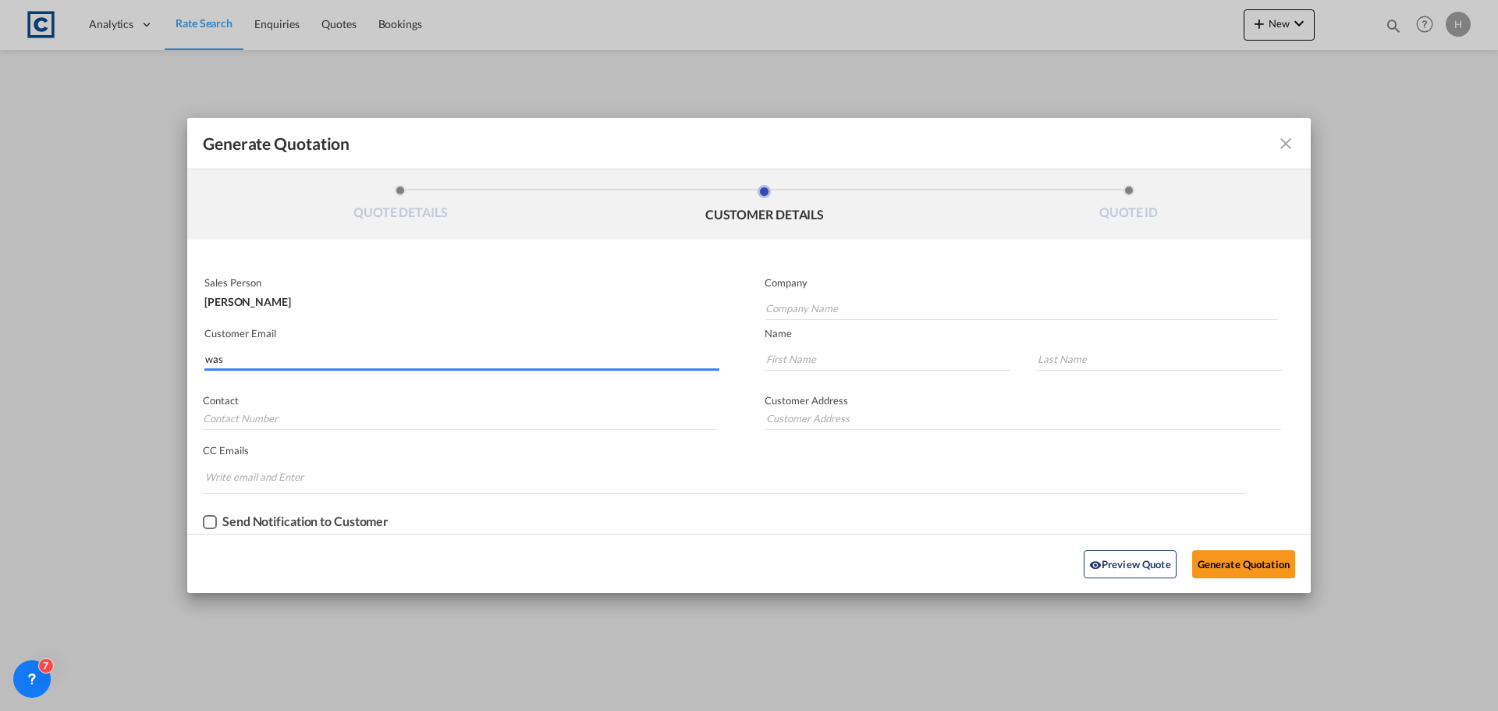
type input "16 Robert St, Cheetham Hill, Manchester M3 1EY"
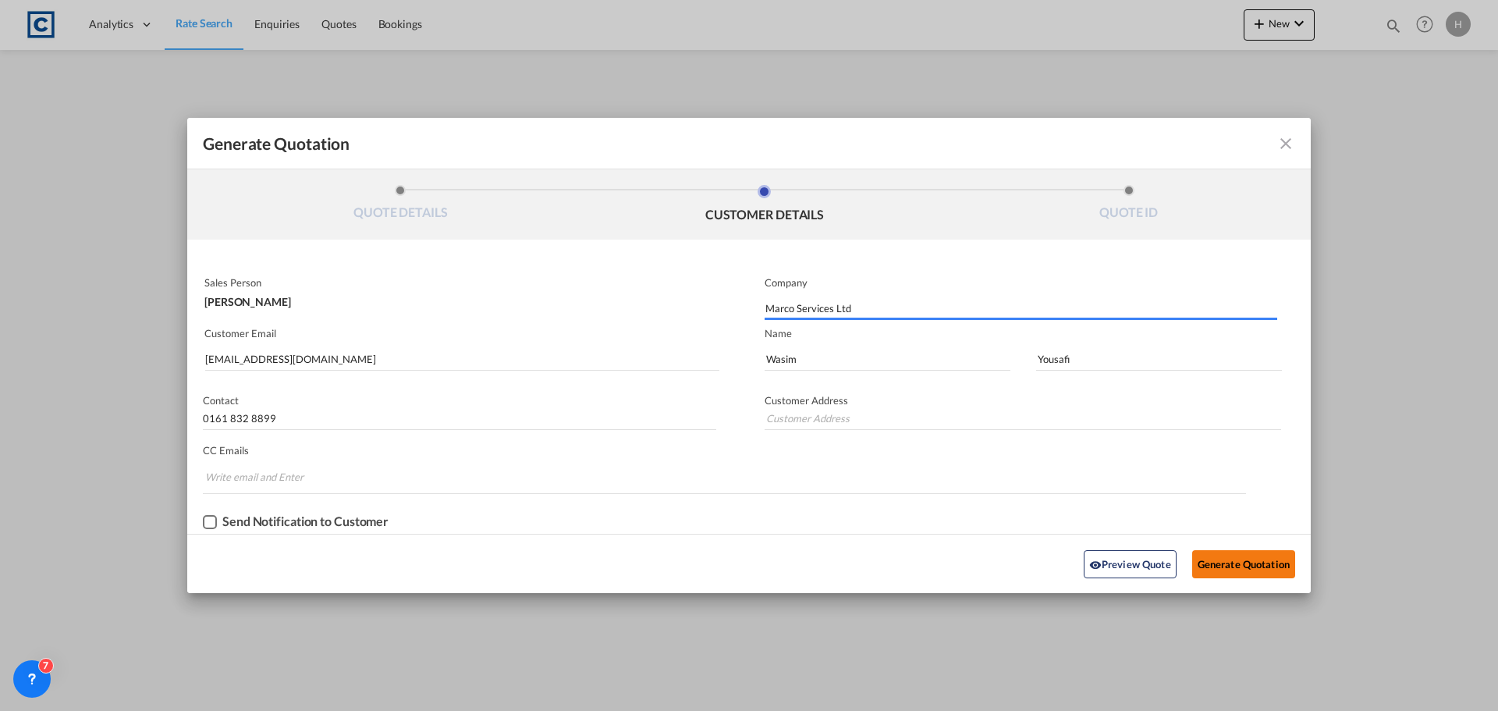
click at [1226, 560] on button "Generate Quotation" at bounding box center [1244, 564] width 103 height 28
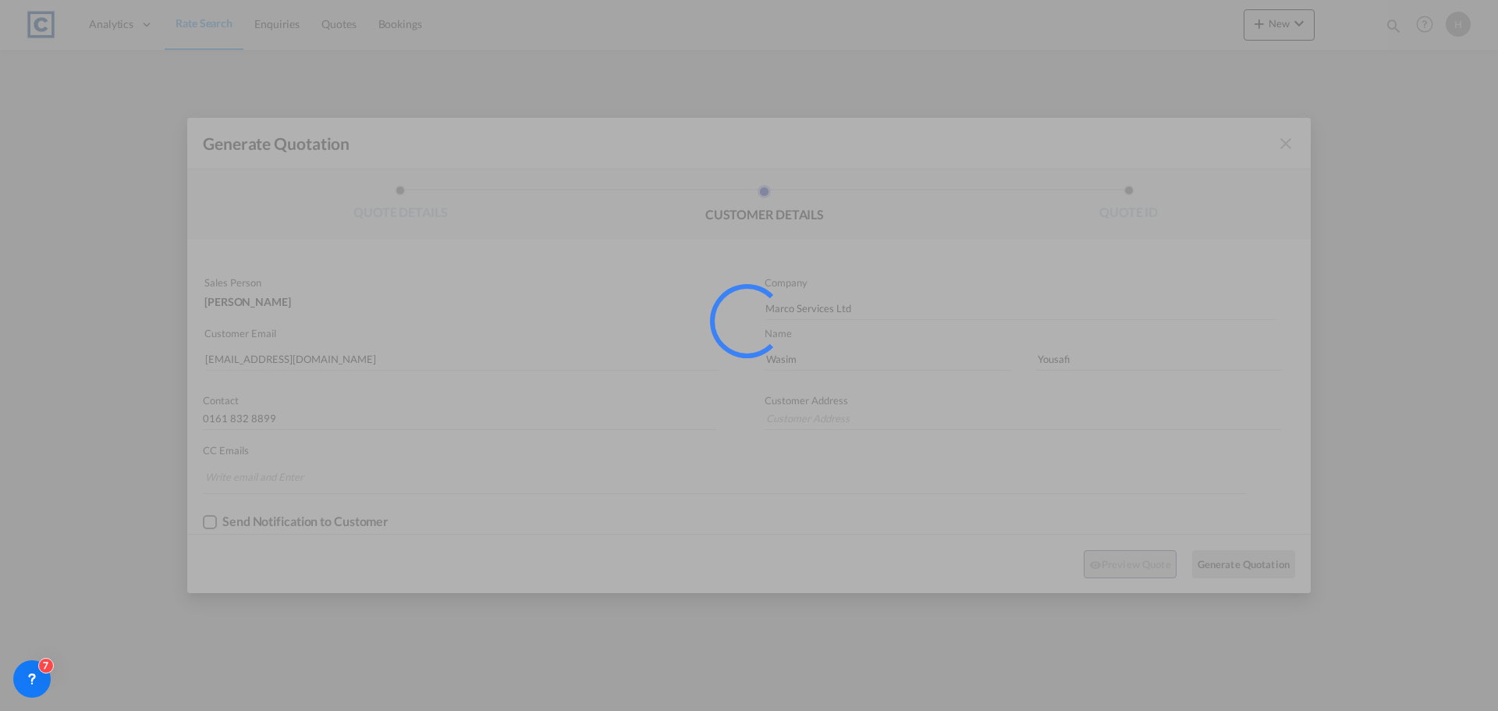
type input "16 Robert St, Cheetham Hill, Manchester M3 1EY"
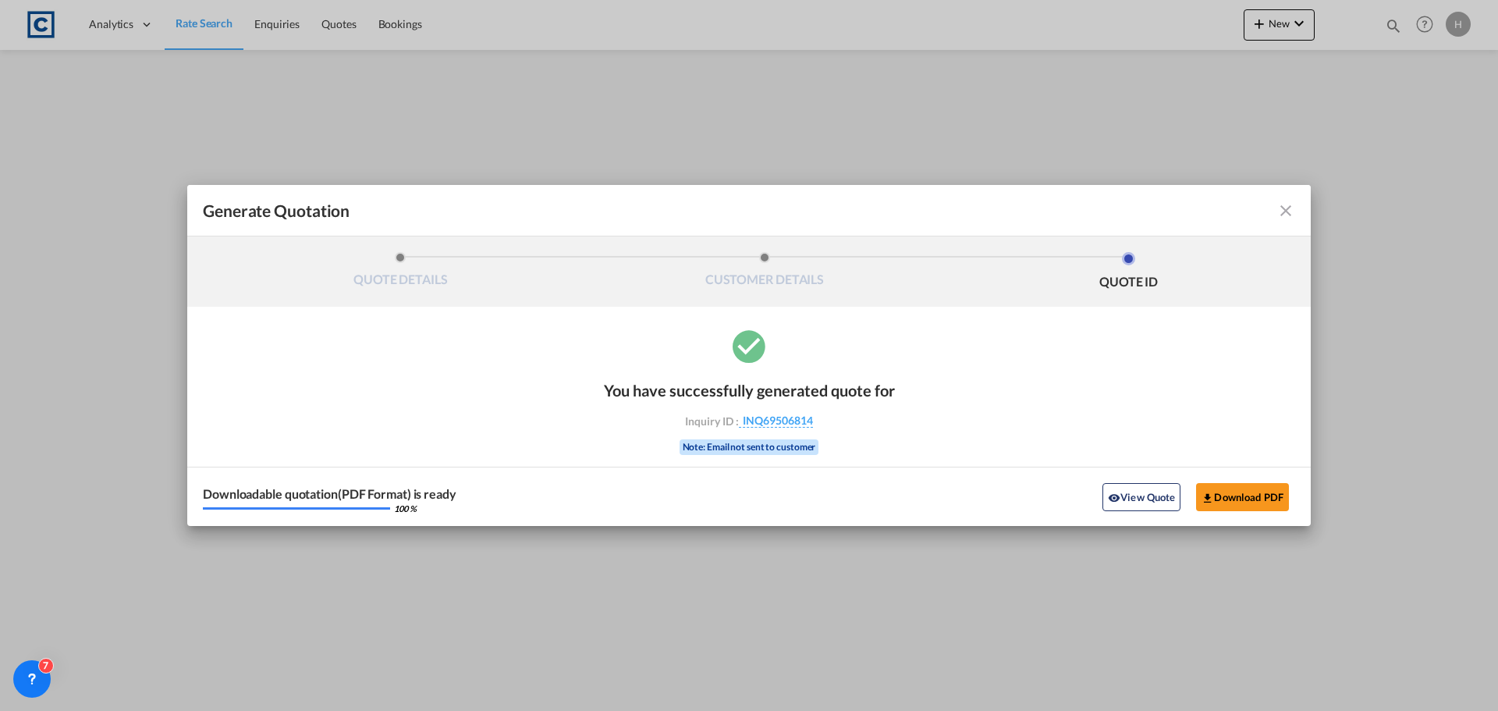
click at [1127, 499] on button "View Quote" at bounding box center [1142, 497] width 78 height 28
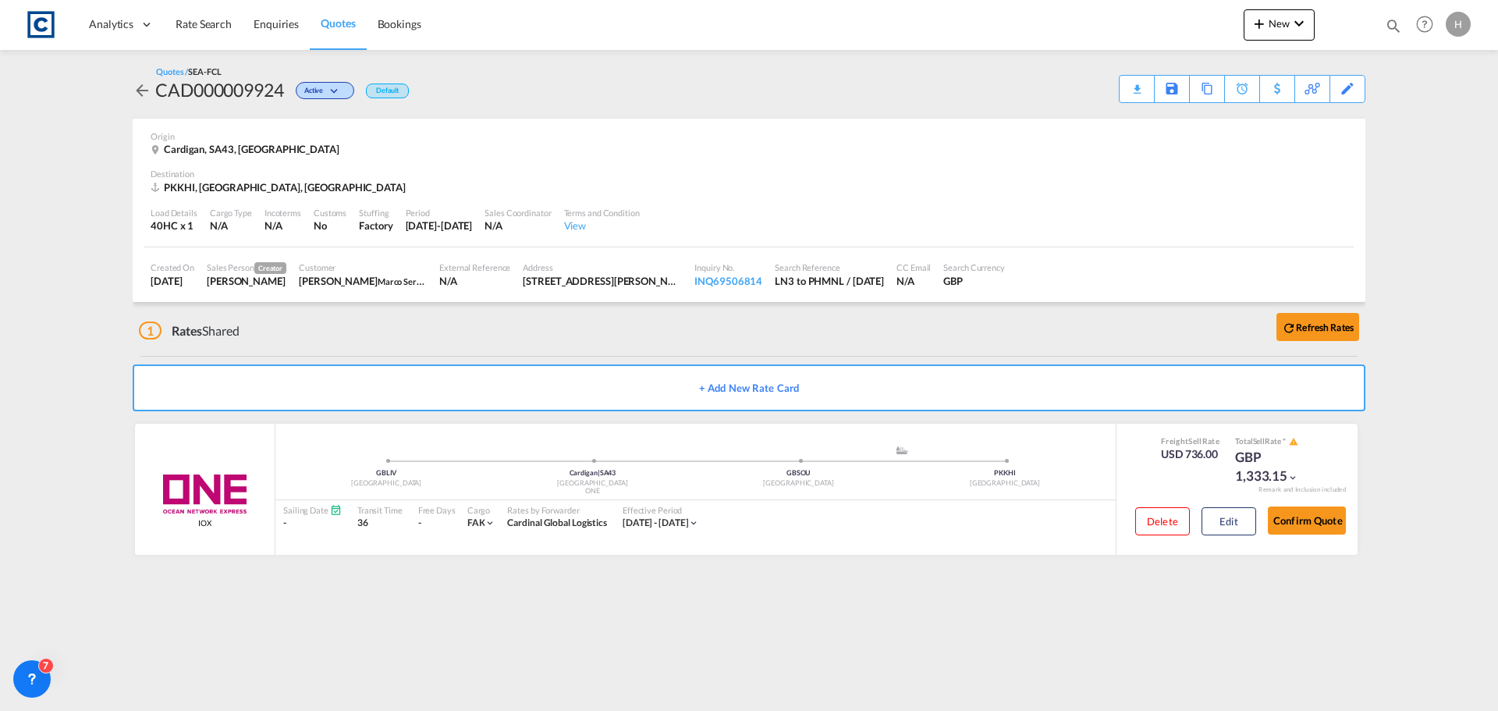
drag, startPoint x: 1009, startPoint y: 635, endPoint x: 968, endPoint y: 630, distance: 41.6
click at [1008, 635] on md-content "Analytics Dashboard Rate Search Enquiries Quotes Bookings New Quote Bookings" at bounding box center [749, 355] width 1498 height 711
